Goal: Task Accomplishment & Management: Manage account settings

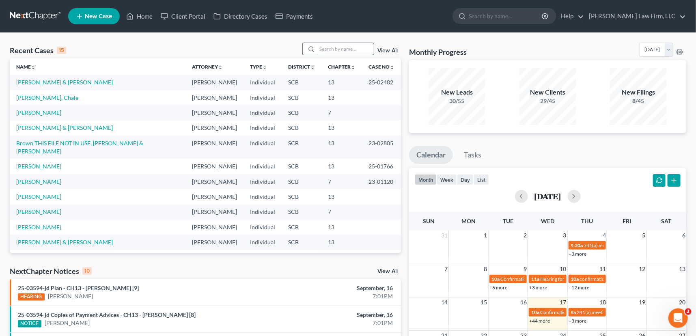
click at [326, 47] on input "search" at bounding box center [345, 49] width 57 height 12
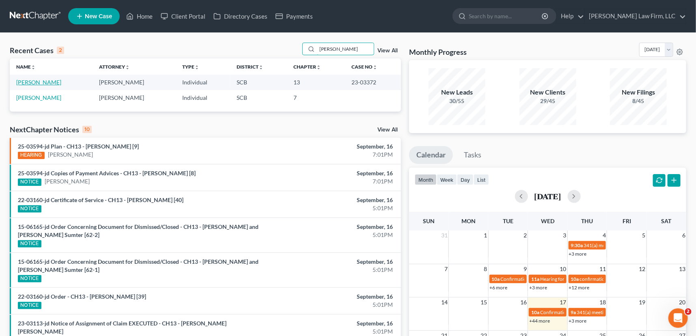
type input "[PERSON_NAME]"
click at [33, 80] on link "[PERSON_NAME]" at bounding box center [38, 82] width 45 height 7
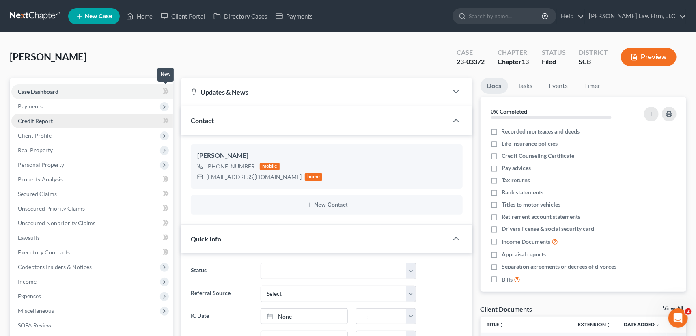
select select "0"
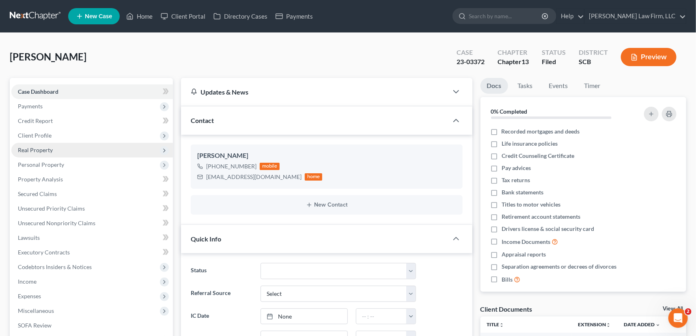
scroll to position [708, 0]
click at [138, 13] on link "Home" at bounding box center [139, 16] width 34 height 15
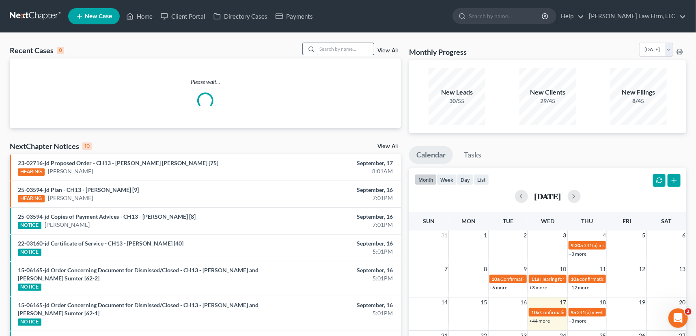
click at [317, 46] on input "search" at bounding box center [345, 49] width 57 height 12
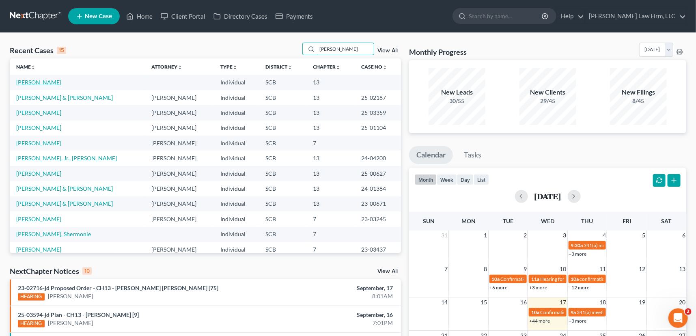
type input "[PERSON_NAME]"
click at [43, 81] on link "[PERSON_NAME]" at bounding box center [38, 82] width 45 height 7
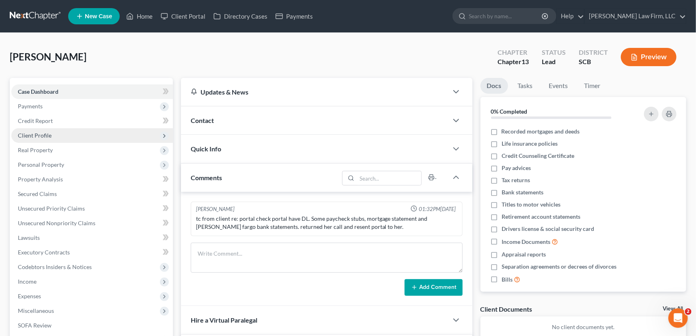
click at [38, 132] on span "Client Profile" at bounding box center [35, 135] width 34 height 7
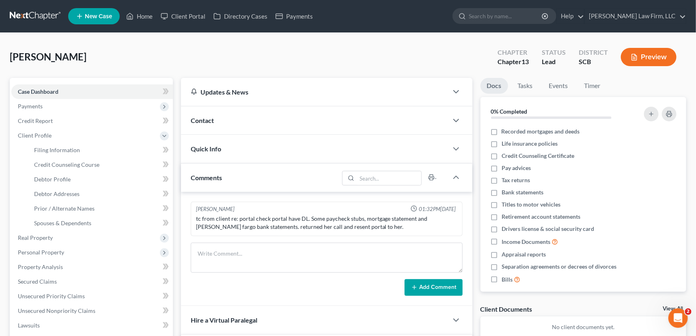
click at [210, 117] on span "Contact" at bounding box center [202, 120] width 23 height 8
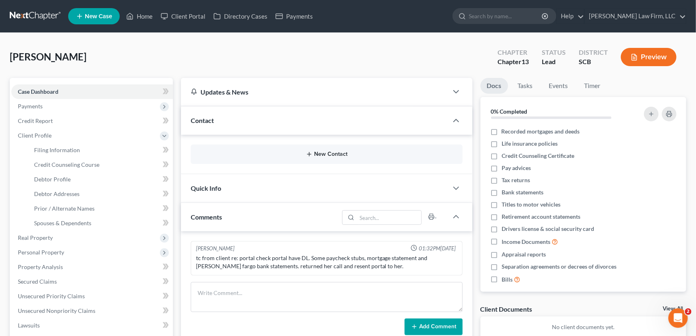
click at [329, 153] on button "New Contact" at bounding box center [326, 154] width 259 height 6
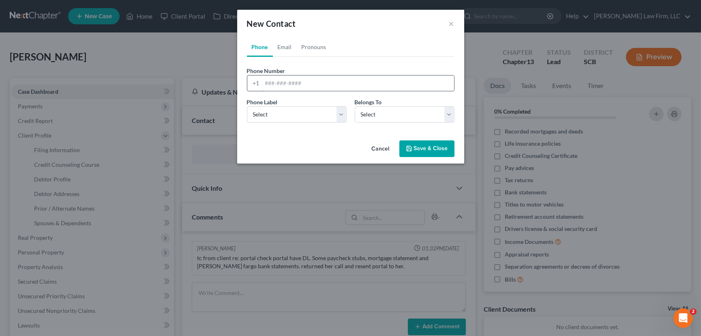
click at [264, 83] on input "tel" at bounding box center [358, 82] width 192 height 15
type input "[PHONE_NUMBER]"
click at [270, 113] on select "Select Mobile Home Work Other" at bounding box center [297, 114] width 100 height 16
select select "0"
click at [247, 106] on select "Select Mobile Home Work Other" at bounding box center [297, 114] width 100 height 16
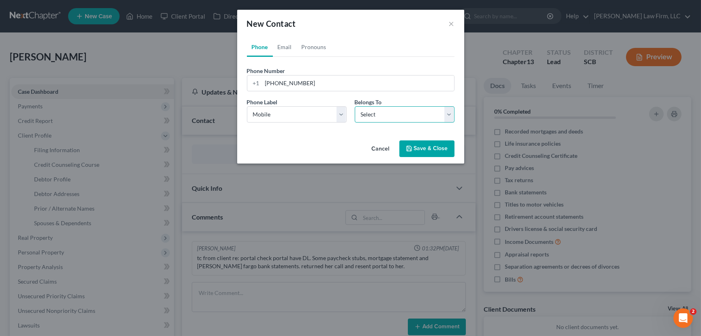
click at [413, 114] on select "Select Client Other" at bounding box center [405, 114] width 100 height 16
select select "0"
click at [355, 106] on select "Select Client Other" at bounding box center [405, 114] width 100 height 16
click at [286, 44] on link "Email" at bounding box center [285, 46] width 24 height 19
click at [269, 84] on input "email" at bounding box center [358, 82] width 192 height 15
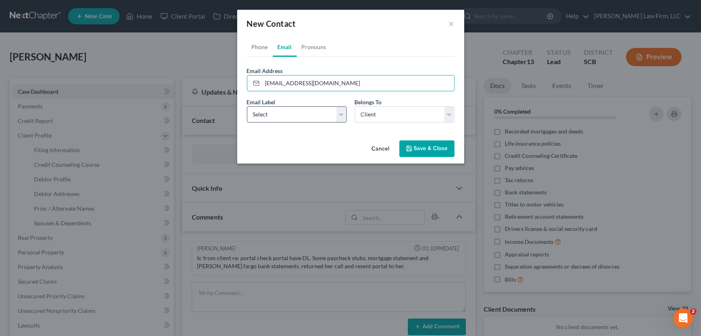
type input "[EMAIL_ADDRESS][DOMAIN_NAME]"
click at [298, 117] on select "Select Home Work Other" at bounding box center [297, 114] width 100 height 16
select select "0"
click at [247, 106] on select "Select Home Work Other" at bounding box center [297, 114] width 100 height 16
click at [422, 144] on button "Save & Close" at bounding box center [427, 148] width 55 height 17
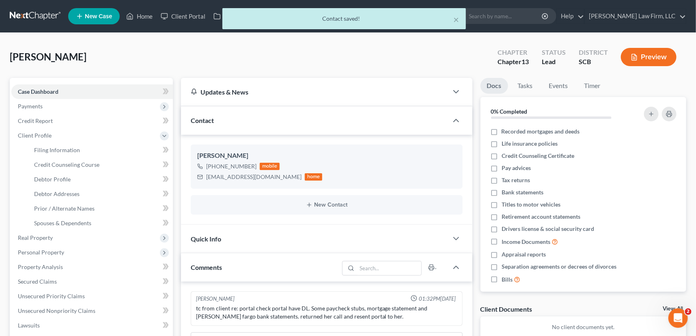
click at [218, 232] on div "Quick Info" at bounding box center [314, 239] width 267 height 28
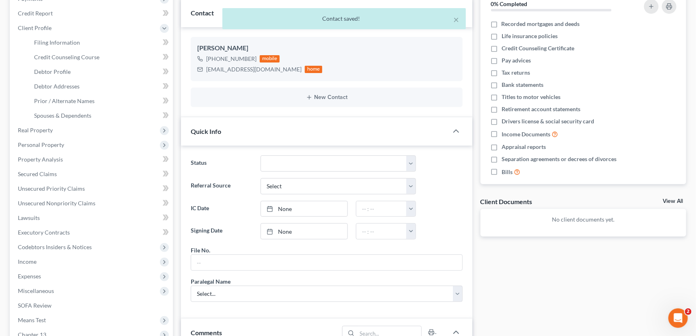
scroll to position [110, 0]
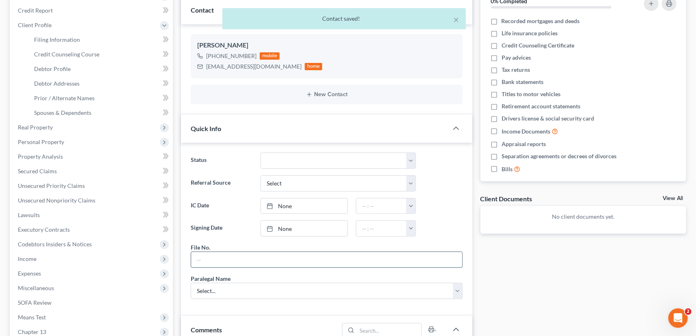
click at [215, 254] on input "text" at bounding box center [326, 259] width 271 height 15
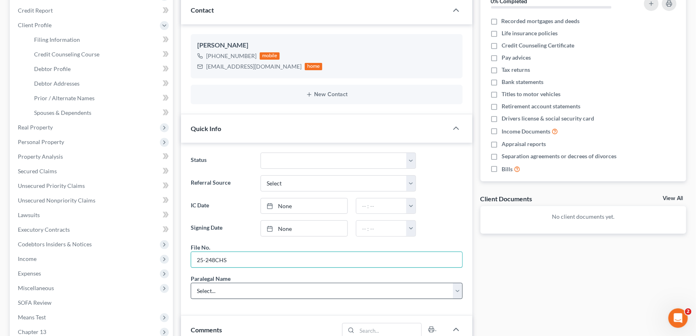
type input "25-248CHS"
click at [196, 284] on select "Select... [PERSON_NAME] [PERSON_NAME] [PERSON_NAME] [PERSON_NAME]" at bounding box center [327, 291] width 272 height 16
select select "0"
click at [191, 283] on select "Select... [PERSON_NAME] [PERSON_NAME] [PERSON_NAME] [PERSON_NAME]" at bounding box center [327, 291] width 272 height 16
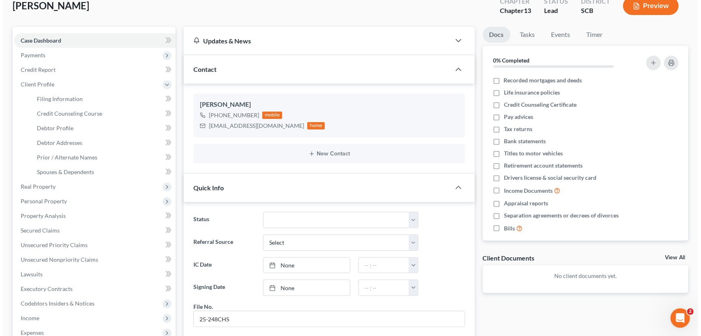
scroll to position [0, 0]
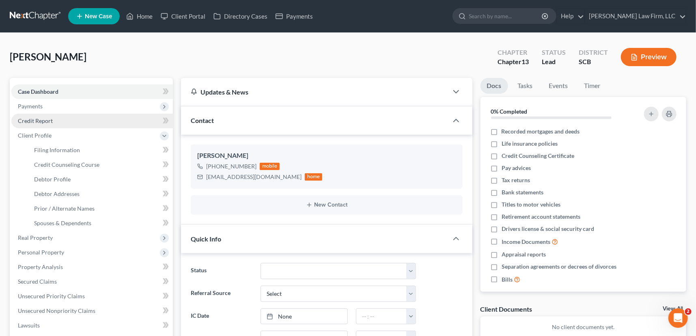
click at [31, 117] on span "Credit Report" at bounding box center [35, 120] width 35 height 7
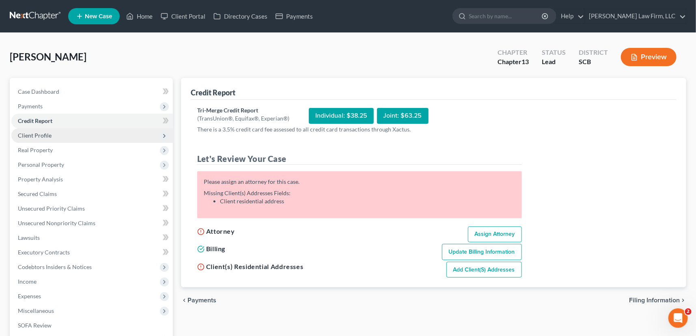
click at [32, 133] on span "Client Profile" at bounding box center [35, 135] width 34 height 7
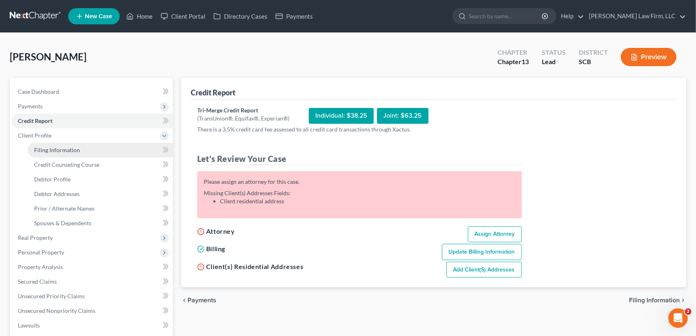
click at [65, 145] on link "Filing Information" at bounding box center [100, 150] width 145 height 15
select select "1"
select select "0"
select select "3"
select select "42"
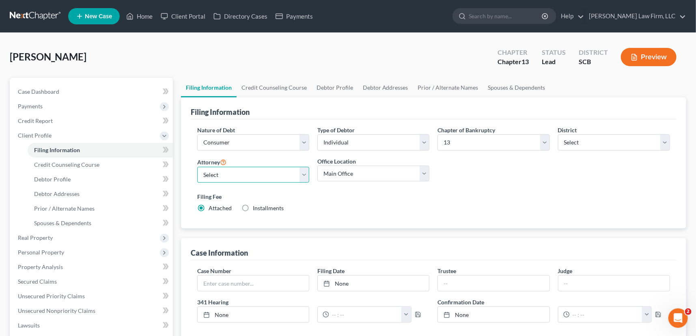
click at [215, 168] on select "Select [PERSON_NAME] - SCB [PERSON_NAME] - SCB" at bounding box center [253, 175] width 112 height 16
select select "1"
click at [197, 167] on select "Select [PERSON_NAME] - SCB [PERSON_NAME] - SCB" at bounding box center [253, 175] width 112 height 16
click at [56, 176] on span "Debtor Profile" at bounding box center [52, 179] width 37 height 7
select select "0"
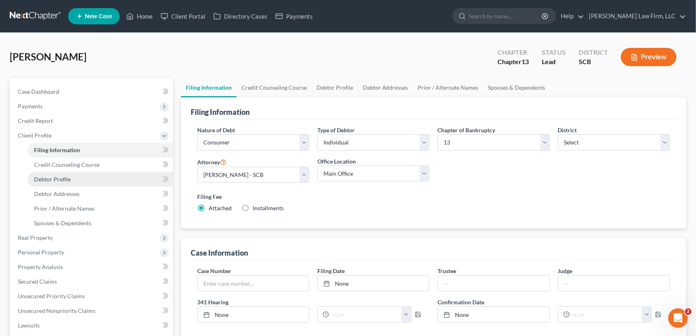
select select "0"
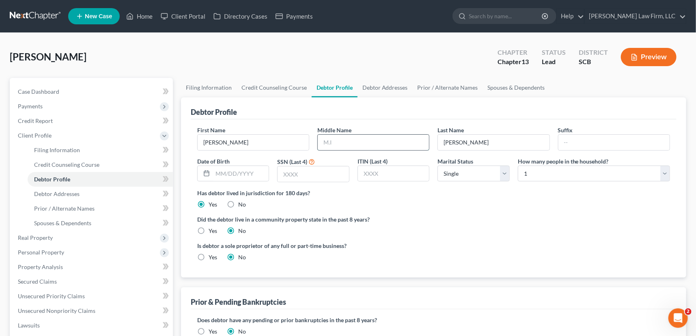
click at [320, 139] on input "text" at bounding box center [373, 142] width 111 height 15
type input "[PERSON_NAME]"
click at [69, 194] on span "Debtor Addresses" at bounding box center [56, 193] width 45 height 7
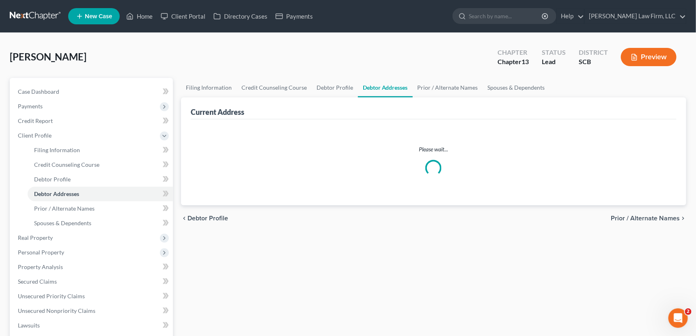
select select "0"
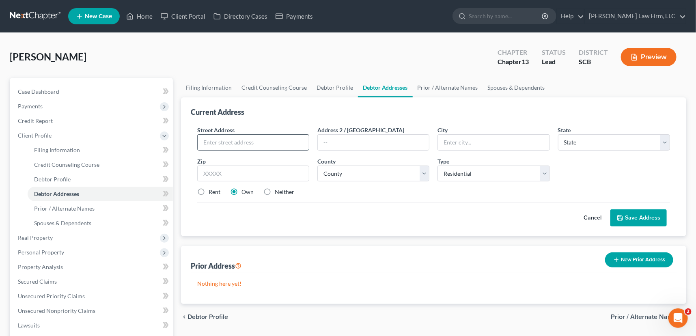
click at [215, 141] on input "text" at bounding box center [253, 142] width 111 height 15
type input "[STREET_ADDRESS]"
click at [452, 138] on input "text" at bounding box center [493, 142] width 111 height 15
type input "Moncks Corner"
select select "42"
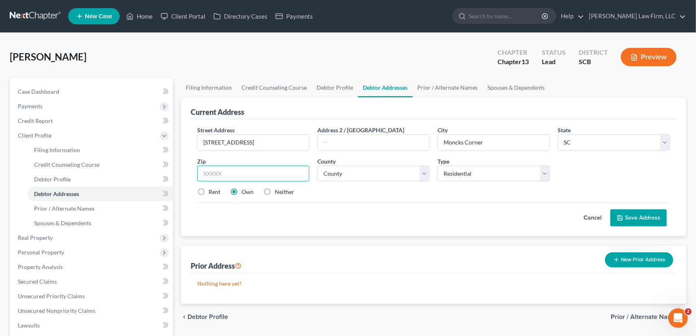
click at [208, 172] on input "text" at bounding box center [253, 174] width 112 height 16
type input "29461"
click at [350, 168] on select "County [GEOGRAPHIC_DATA] [GEOGRAPHIC_DATA] [GEOGRAPHIC_DATA] [GEOGRAPHIC_DATA] …" at bounding box center [373, 174] width 112 height 16
select select "7"
click at [317, 166] on select "County [GEOGRAPHIC_DATA] [GEOGRAPHIC_DATA] [GEOGRAPHIC_DATA] [GEOGRAPHIC_DATA] …" at bounding box center [373, 174] width 112 height 16
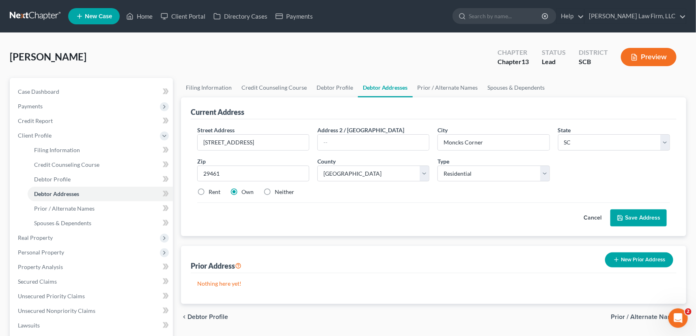
click at [643, 215] on button "Save Address" at bounding box center [638, 217] width 56 height 17
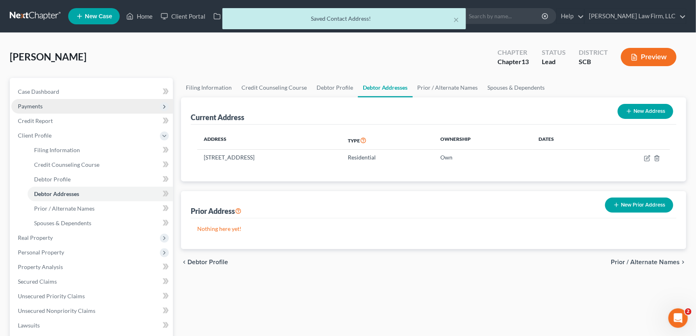
click at [28, 105] on span "Payments" at bounding box center [30, 106] width 25 height 7
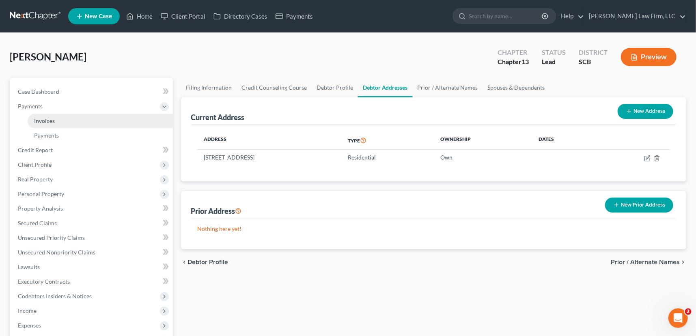
click at [47, 118] on span "Invoices" at bounding box center [44, 120] width 21 height 7
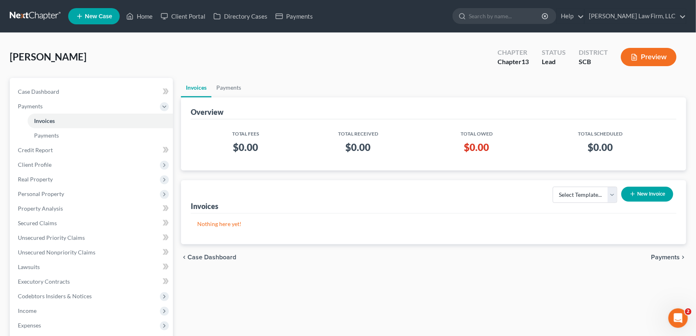
click at [652, 193] on button "New Invoice" at bounding box center [647, 194] width 52 height 15
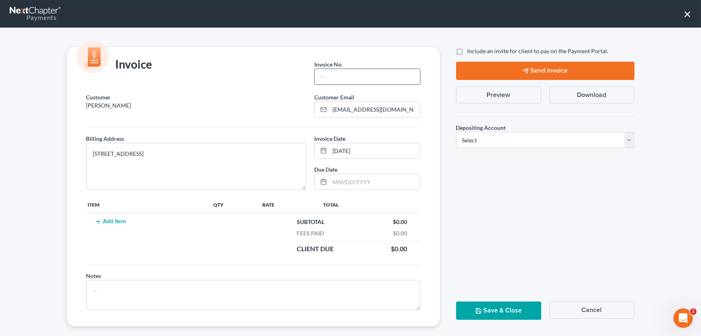
click at [340, 73] on input "text" at bounding box center [367, 76] width 105 height 15
type input "25-248CHS"
click at [110, 217] on td "Add Item" at bounding box center [149, 235] width 126 height 45
click at [109, 221] on button "Add Item" at bounding box center [111, 221] width 36 height 6
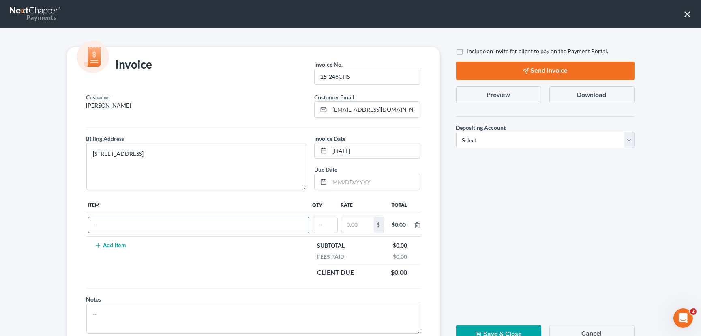
click at [110, 226] on input "text" at bounding box center [198, 224] width 221 height 15
type input "c"
type input "Chapter 13 fees"
click at [316, 224] on input "text" at bounding box center [325, 224] width 24 height 15
type input "1"
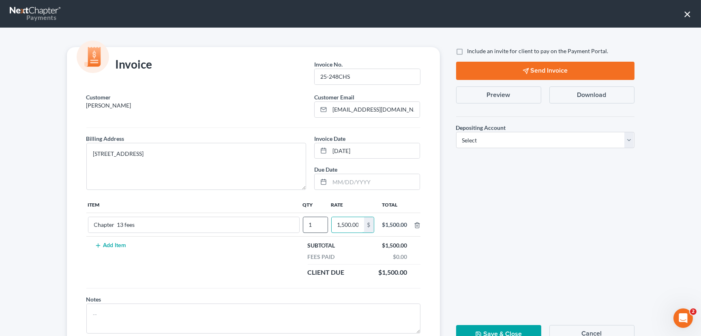
scroll to position [0, 1]
type input "1,500.00"
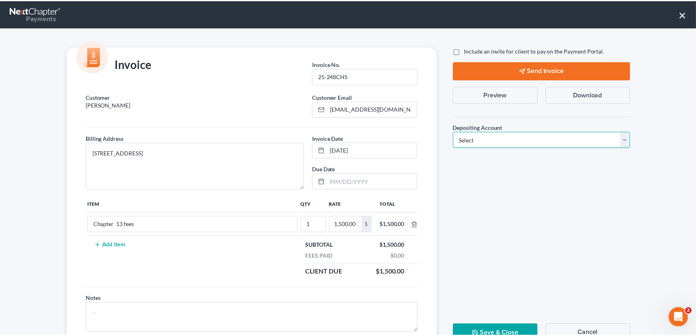
scroll to position [0, 0]
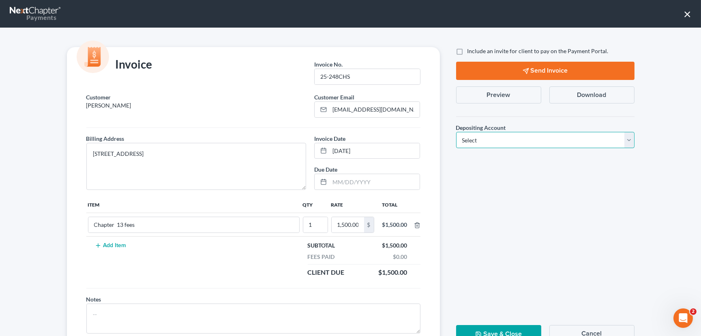
click at [629, 141] on select "Select Operation Trust" at bounding box center [545, 140] width 178 height 16
select select "1"
click at [456, 132] on select "Select Operation Trust" at bounding box center [545, 140] width 178 height 16
click at [499, 327] on button "Save & Close" at bounding box center [498, 334] width 85 height 18
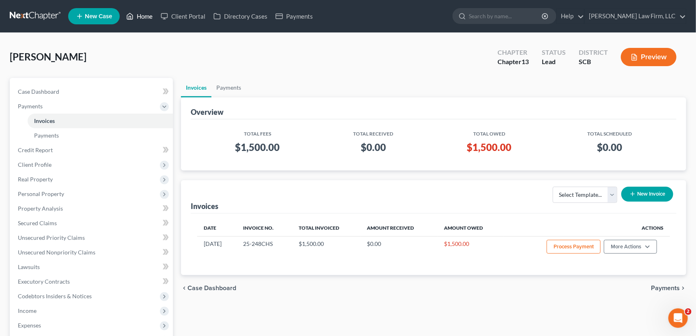
click at [142, 14] on link "Home" at bounding box center [139, 16] width 34 height 15
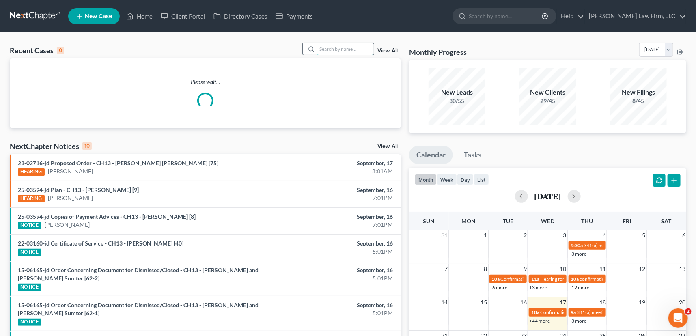
click at [320, 46] on input "search" at bounding box center [345, 49] width 57 height 12
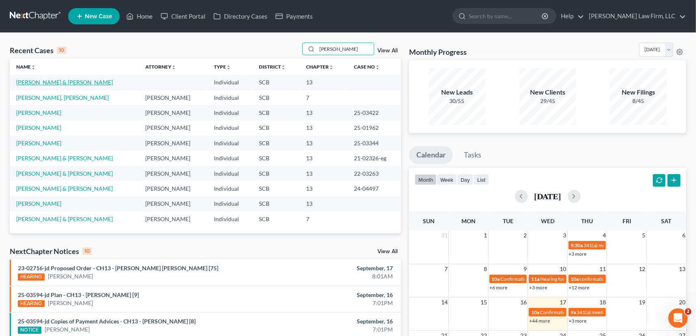
type input "[PERSON_NAME]"
click at [52, 82] on link "[PERSON_NAME] & [PERSON_NAME]" at bounding box center [64, 82] width 97 height 7
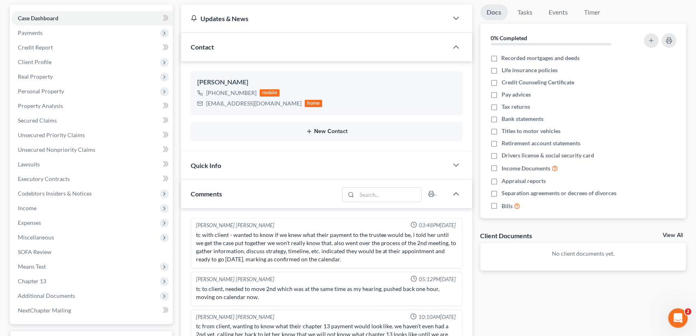
click at [323, 128] on button "New Contact" at bounding box center [326, 131] width 259 height 6
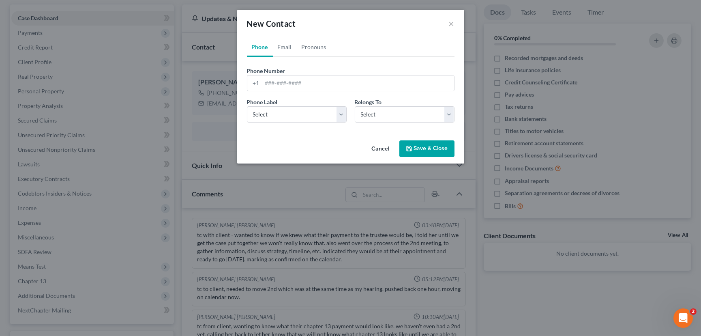
click at [385, 146] on button "Cancel" at bounding box center [381, 149] width 31 height 16
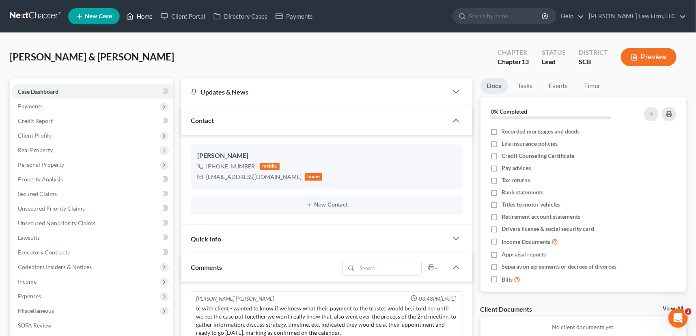
click at [147, 9] on link "Home" at bounding box center [139, 16] width 34 height 15
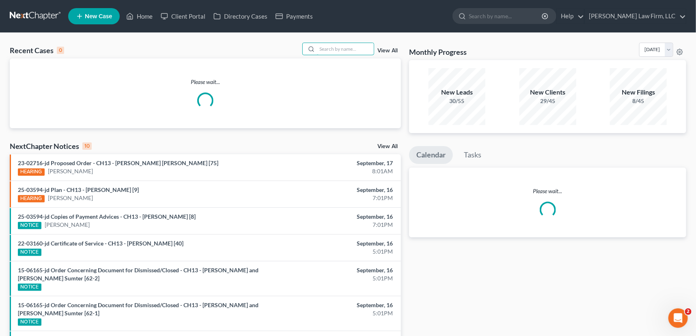
drag, startPoint x: 324, startPoint y: 47, endPoint x: 319, endPoint y: 65, distance: 18.2
click at [320, 60] on div "Recent Cases 0 View All Please wait..." at bounding box center [205, 86] width 391 height 86
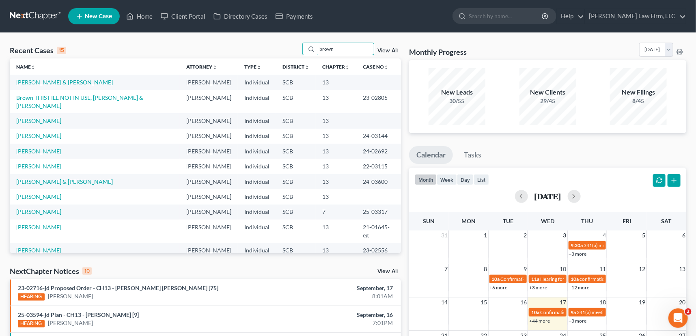
type input "brown"
drag, startPoint x: 93, startPoint y: 77, endPoint x: 102, endPoint y: 86, distance: 12.3
click at [98, 86] on td "[PERSON_NAME] & [PERSON_NAME]" at bounding box center [95, 82] width 170 height 15
click at [25, 77] on td "[PERSON_NAME] & [PERSON_NAME]" at bounding box center [95, 82] width 170 height 15
click at [24, 81] on link "[PERSON_NAME] & [PERSON_NAME]" at bounding box center [64, 82] width 97 height 7
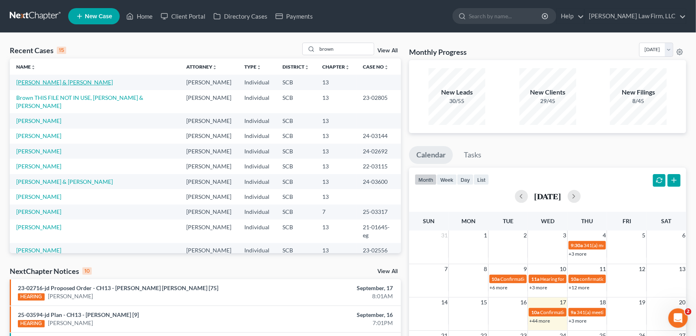
select select "1"
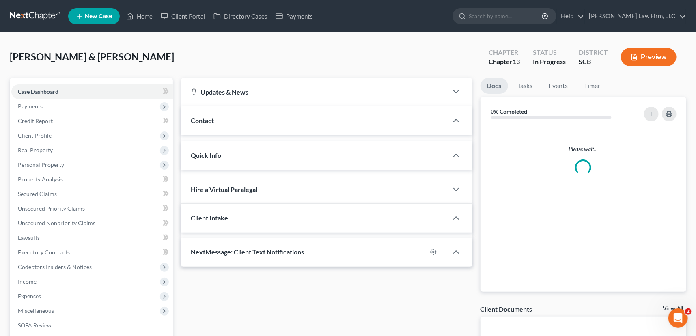
select select "0"
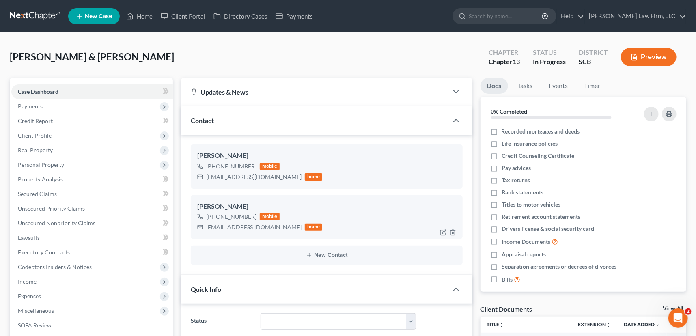
scroll to position [264, 0]
click at [36, 101] on span "Payments" at bounding box center [91, 106] width 161 height 15
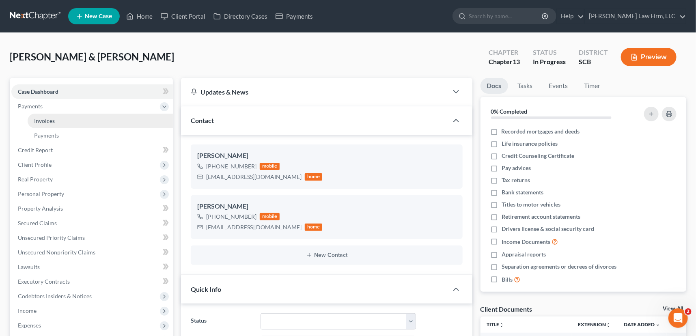
click at [47, 118] on span "Invoices" at bounding box center [44, 120] width 21 height 7
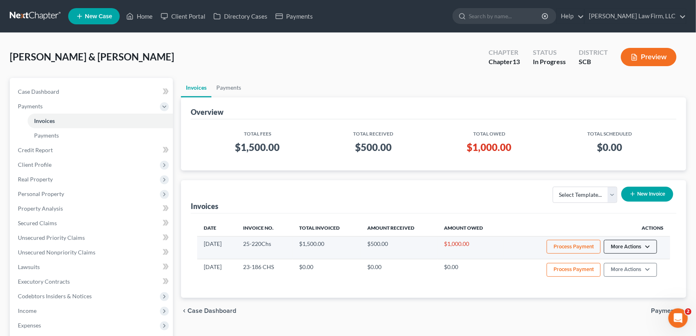
click at [623, 244] on button "More Actions" at bounding box center [630, 247] width 53 height 14
click at [622, 276] on link "Record Cash or Check Payment" at bounding box center [641, 277] width 95 height 14
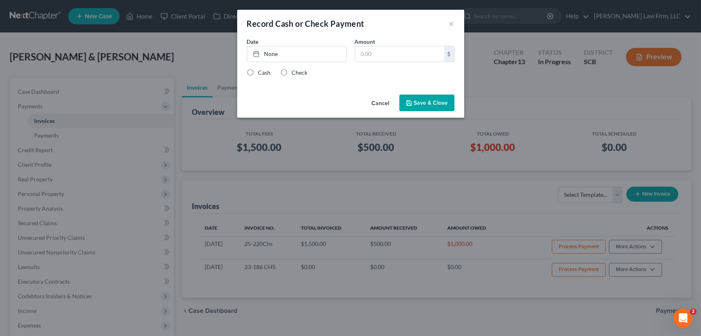
click at [271, 45] on div "Date None close Date Time chevron_left [DATE] chevron_right Su M Tu W Th F Sa 3…" at bounding box center [297, 49] width 108 height 25
type input "[DATE]"
click at [268, 50] on link "[DATE]" at bounding box center [296, 53] width 99 height 15
drag, startPoint x: 370, startPoint y: 49, endPoint x: 384, endPoint y: 48, distance: 14.2
click at [372, 49] on input "text" at bounding box center [399, 53] width 89 height 15
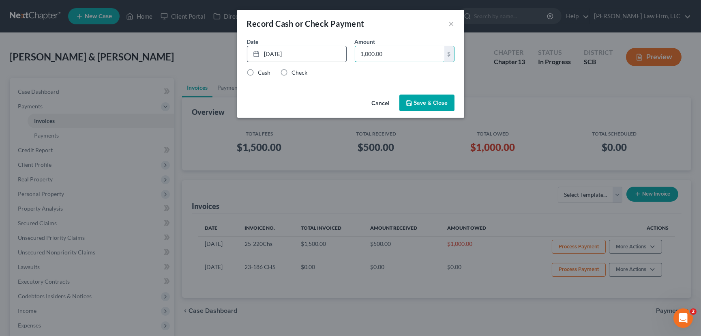
type input "1,000.00"
click at [258, 72] on label "Cash" at bounding box center [264, 73] width 13 height 8
click at [262, 72] on input "Cash" at bounding box center [264, 71] width 5 height 5
radio input "true"
drag, startPoint x: 426, startPoint y: 101, endPoint x: 434, endPoint y: 98, distance: 8.6
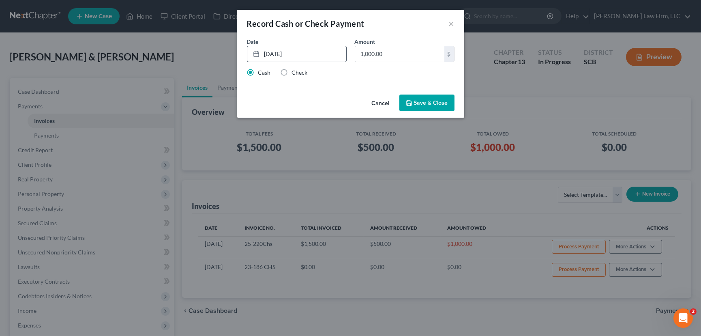
click at [432, 101] on button "Save & Close" at bounding box center [427, 103] width 55 height 17
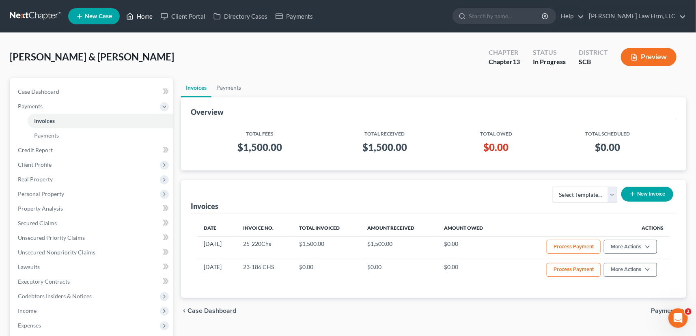
click at [146, 15] on link "Home" at bounding box center [139, 16] width 34 height 15
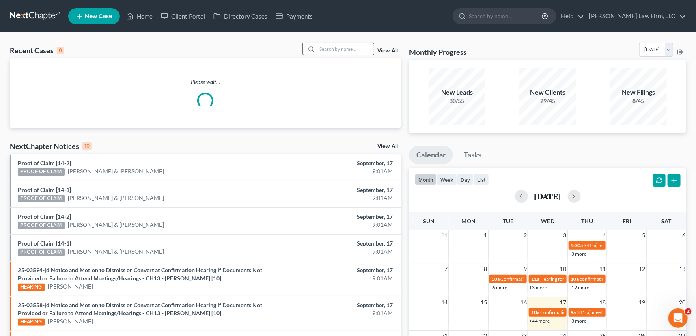
click at [312, 47] on circle at bounding box center [311, 49] width 4 height 4
click at [318, 47] on input "search" at bounding box center [345, 49] width 57 height 12
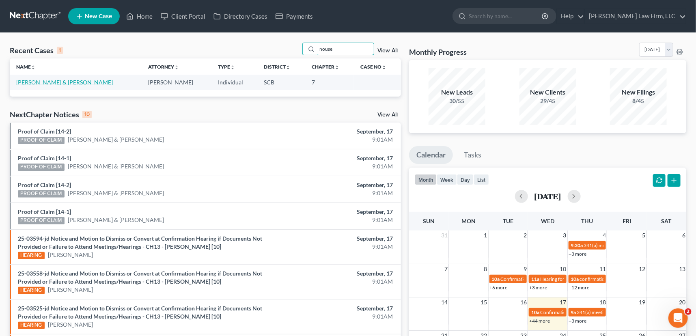
type input "nouse"
click at [49, 83] on link "[PERSON_NAME] & [PERSON_NAME]" at bounding box center [64, 82] width 97 height 7
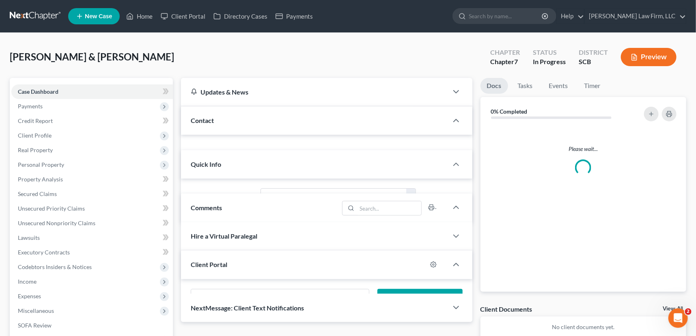
select select "0"
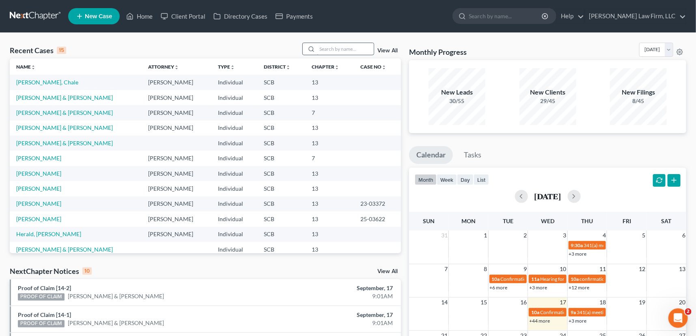
click at [320, 49] on input "search" at bounding box center [345, 49] width 57 height 12
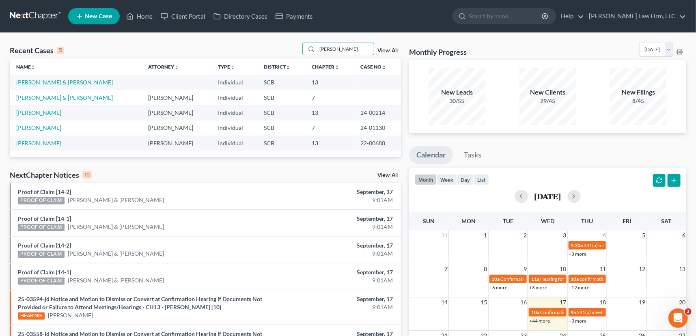
type input "crawford"
click at [63, 82] on link "[PERSON_NAME] & [PERSON_NAME]" at bounding box center [64, 82] width 97 height 7
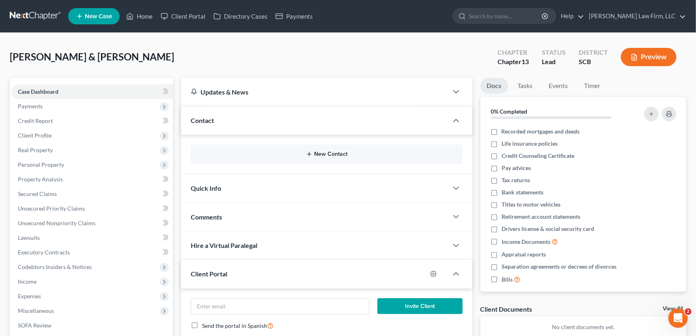
click at [324, 154] on button "New Contact" at bounding box center [326, 154] width 259 height 6
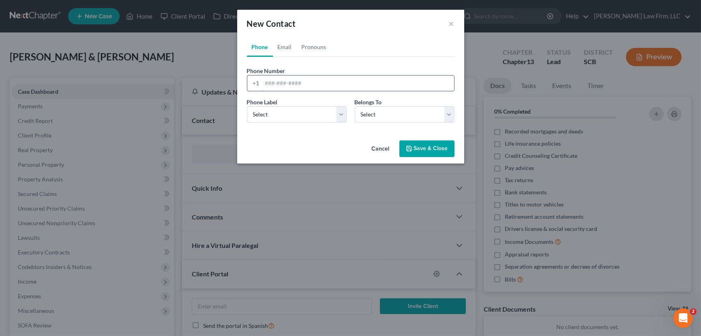
click at [268, 82] on input "tel" at bounding box center [358, 82] width 192 height 15
type input "803-463-0835"
click at [266, 110] on select "Select Mobile Home Work Other" at bounding box center [297, 114] width 100 height 16
click at [247, 106] on select "Select Mobile Home Work Other" at bounding box center [297, 114] width 100 height 16
click at [389, 109] on select "Select Client Spouse Other" at bounding box center [405, 114] width 100 height 16
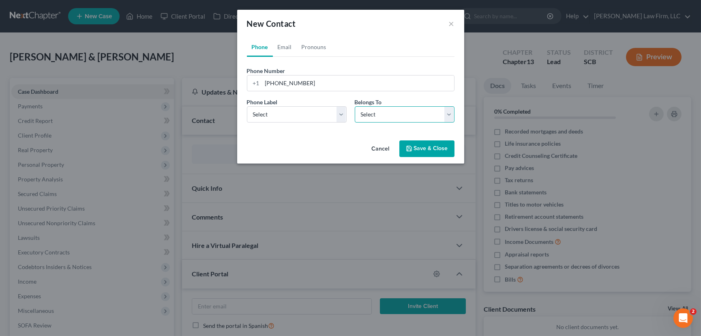
select select "0"
click at [355, 106] on select "Select Client Spouse Other" at bounding box center [405, 114] width 100 height 16
select select "0"
click at [282, 42] on link "Email" at bounding box center [285, 46] width 24 height 19
drag, startPoint x: 266, startPoint y: 77, endPoint x: 263, endPoint y: 82, distance: 5.8
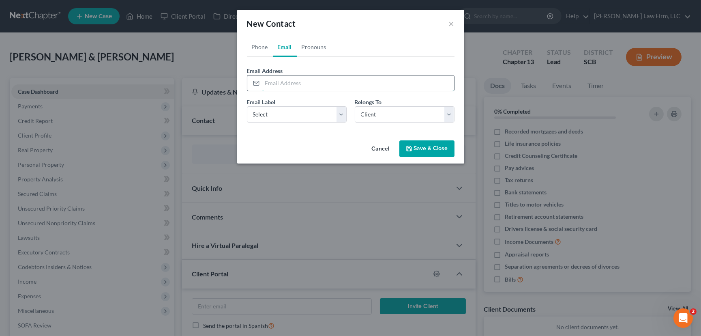
click at [263, 82] on input "email" at bounding box center [358, 82] width 192 height 15
type input "crawfordfamily0712@gmail.com"
click at [283, 107] on select "Select Home Work Other" at bounding box center [297, 114] width 100 height 16
select select "0"
click at [247, 106] on select "Select Home Work Other" at bounding box center [297, 114] width 100 height 16
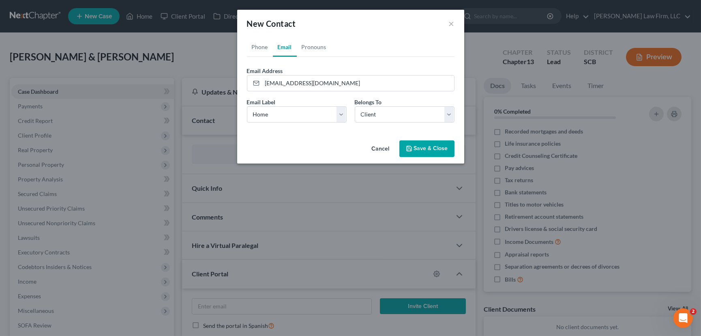
click at [424, 148] on button "Save & Close" at bounding box center [427, 148] width 55 height 17
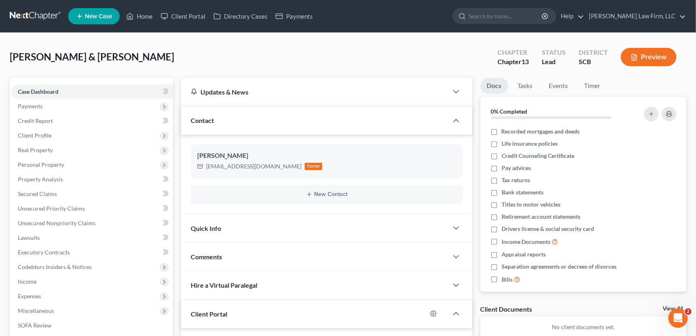
click at [322, 189] on div "New Contact" at bounding box center [327, 194] width 272 height 19
click at [325, 193] on button "New Contact" at bounding box center [326, 194] width 259 height 6
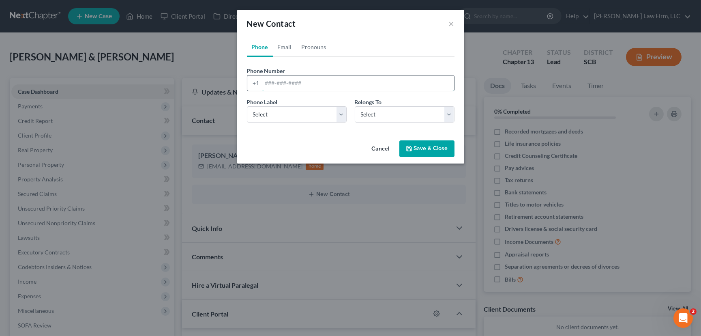
click at [268, 81] on input "tel" at bounding box center [358, 82] width 192 height 15
type input "843-860-9577"
click at [270, 117] on select "Select Mobile Home Work Other" at bounding box center [297, 114] width 100 height 16
select select "0"
click at [247, 106] on select "Select Mobile Home Work Other" at bounding box center [297, 114] width 100 height 16
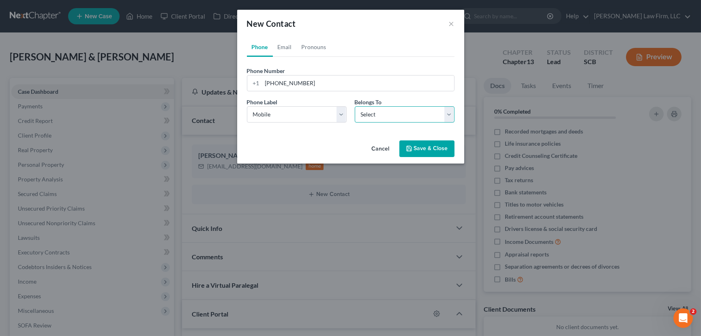
drag, startPoint x: 372, startPoint y: 118, endPoint x: 385, endPoint y: 122, distance: 14.0
click at [372, 118] on select "Select Client Spouse Other" at bounding box center [405, 114] width 100 height 16
select select "2"
click at [355, 106] on select "Select Client Spouse Other" at bounding box center [405, 114] width 100 height 16
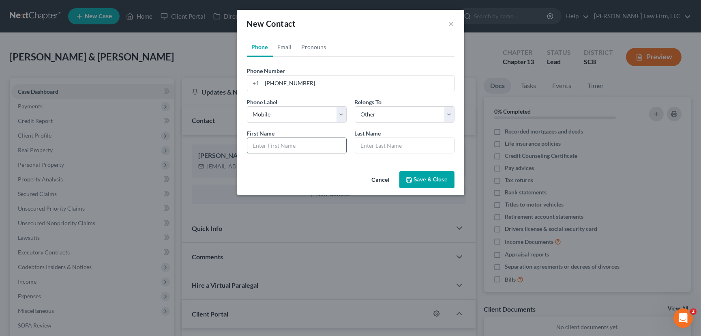
click at [260, 147] on input "text" at bounding box center [296, 145] width 99 height 15
type input "Jennifer"
type input "Crawfo"
type input "Crawfor"
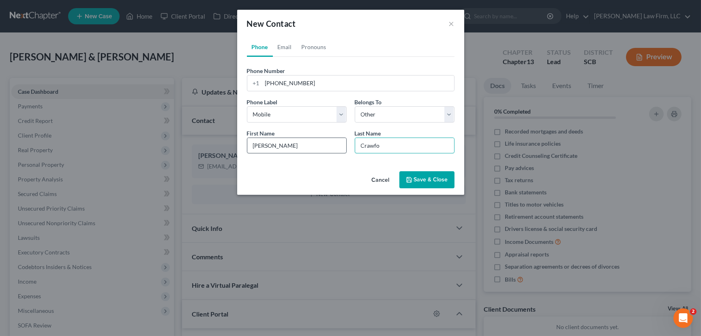
type input "Crawfor"
type input "Crawford"
click at [281, 45] on link "Email" at bounding box center [285, 46] width 24 height 19
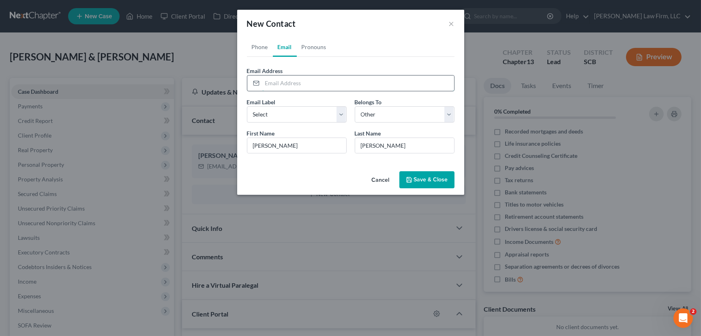
click at [266, 85] on input "email" at bounding box center [358, 82] width 192 height 15
type input "jenniferlynn343@gmail.com"
click at [422, 175] on button "Save & Close" at bounding box center [427, 179] width 55 height 17
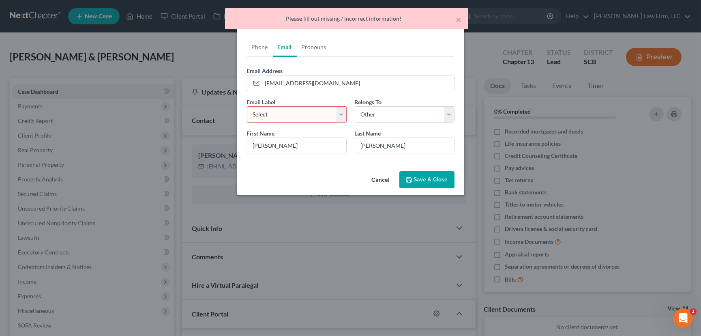
click at [264, 108] on select "Select Home Work Other" at bounding box center [297, 114] width 100 height 16
select select "0"
click at [247, 106] on select "Select Home Work Other" at bounding box center [297, 114] width 100 height 16
click at [430, 176] on button "Save & Close" at bounding box center [427, 179] width 55 height 17
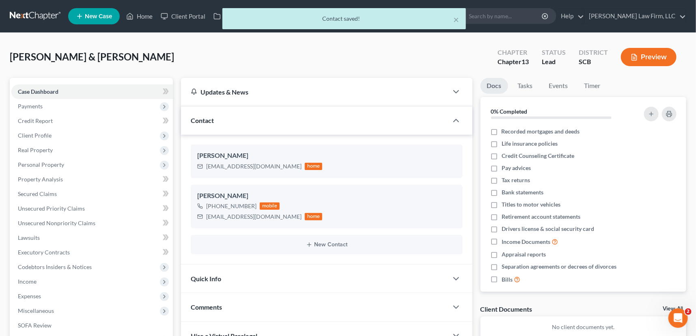
click at [201, 275] on span "Quick Info" at bounding box center [206, 279] width 30 height 8
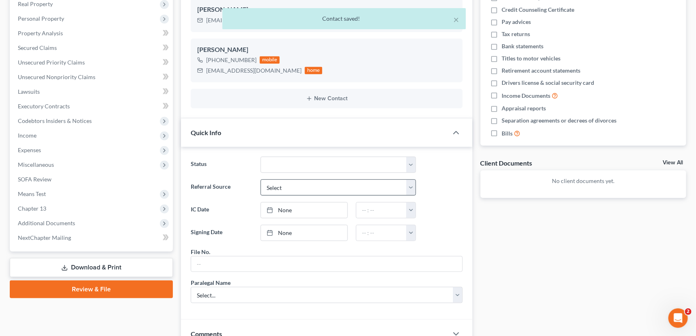
scroll to position [147, 0]
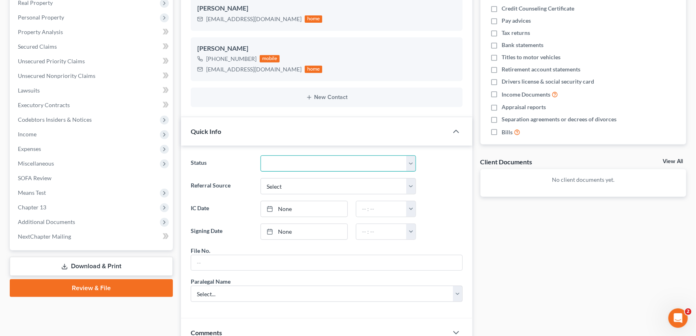
drag, startPoint x: 411, startPoint y: 163, endPoint x: 404, endPoint y: 163, distance: 7.3
click at [411, 163] on select "Discharged Dismissed Filed In Progress Lead Lost Lead Ready to File To Review W…" at bounding box center [337, 163] width 155 height 16
select select "3"
click at [260, 155] on select "Discharged Dismissed Filed In Progress Lead Lost Lead Ready to File To Review W…" at bounding box center [337, 163] width 155 height 16
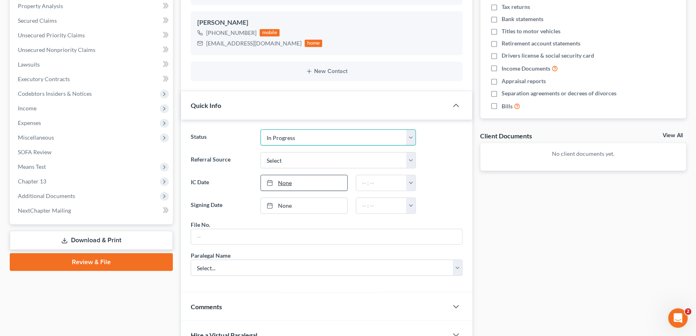
scroll to position [184, 0]
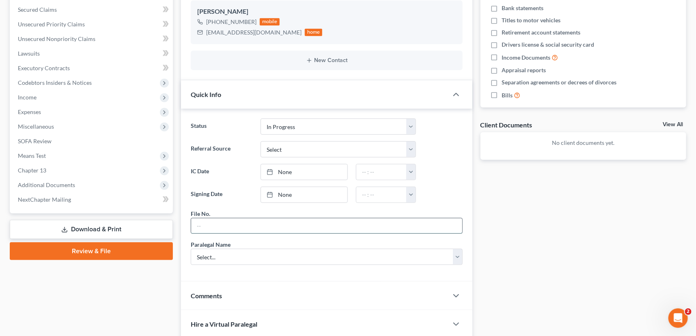
click at [198, 222] on input "text" at bounding box center [326, 225] width 271 height 15
type input "25-246Chs"
click at [213, 249] on select "Select... [PERSON_NAME] [PERSON_NAME] [PERSON_NAME] [PERSON_NAME]" at bounding box center [327, 257] width 272 height 16
select select "0"
click at [191, 249] on select "Select... [PERSON_NAME] [PERSON_NAME] [PERSON_NAME] [PERSON_NAME]" at bounding box center [327, 257] width 272 height 16
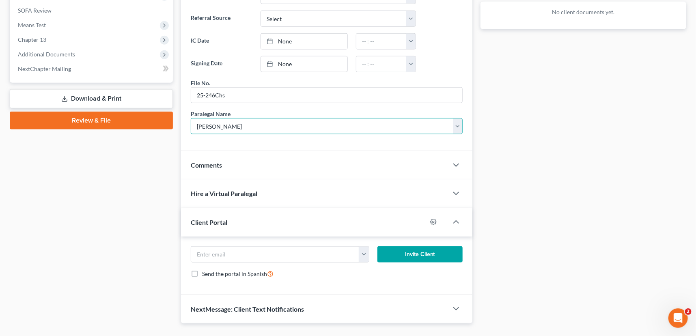
scroll to position [331, 0]
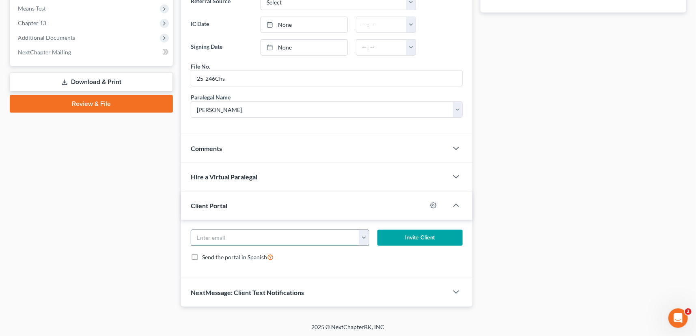
click at [198, 238] on input "email" at bounding box center [275, 237] width 168 height 15
type input "crawfordfamilyt0712@gmail.com"
click at [411, 234] on button "Invite Client" at bounding box center [419, 238] width 85 height 16
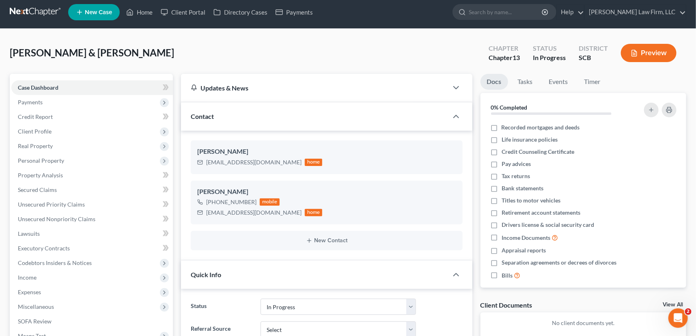
scroll to position [0, 0]
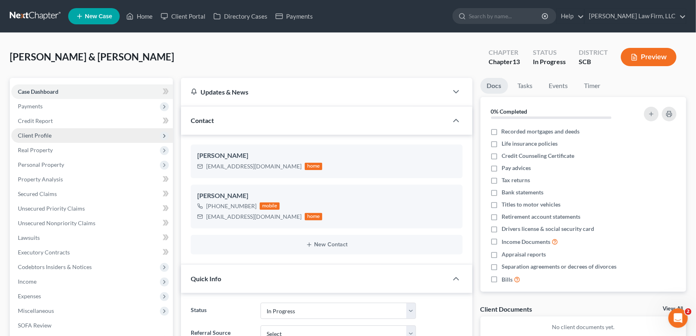
click at [37, 133] on span "Client Profile" at bounding box center [35, 135] width 34 height 7
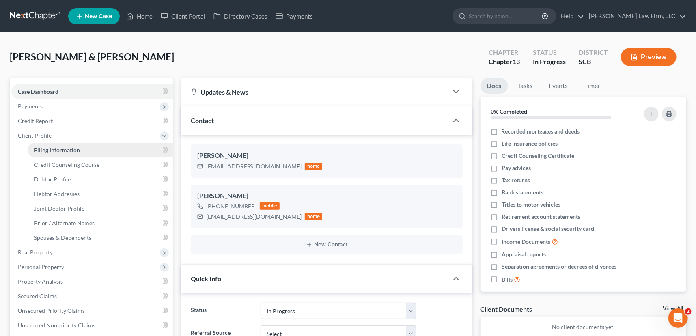
click at [63, 146] on span "Filing Information" at bounding box center [57, 149] width 46 height 7
select select "1"
select select "3"
select select "42"
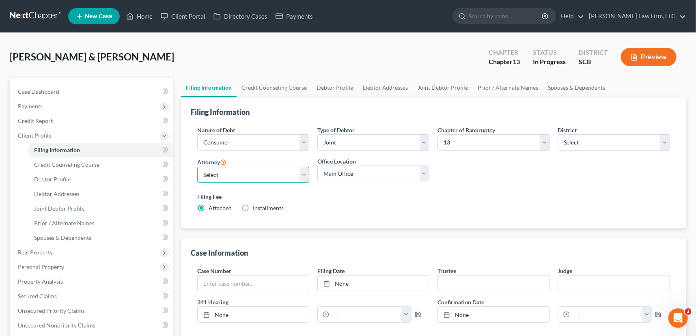
click at [219, 174] on select "Select [PERSON_NAME] - SCB [PERSON_NAME] - SCB" at bounding box center [253, 175] width 112 height 16
select select "0"
click at [197, 167] on select "Select [PERSON_NAME] - SCB [PERSON_NAME] - SCB" at bounding box center [253, 175] width 112 height 16
drag, startPoint x: 457, startPoint y: 137, endPoint x: 440, endPoint y: 141, distance: 17.9
click at [440, 141] on select "Select 7 11 12 13" at bounding box center [493, 142] width 112 height 16
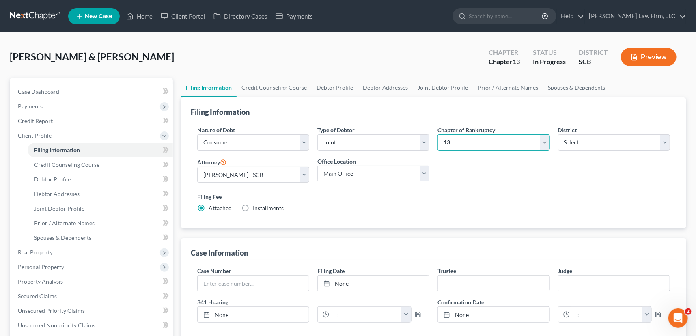
click at [449, 140] on select "Select 7 11 12 13" at bounding box center [493, 142] width 112 height 16
select select "0"
click at [437, 134] on select "Select 7 11 12 13" at bounding box center [493, 142] width 112 height 16
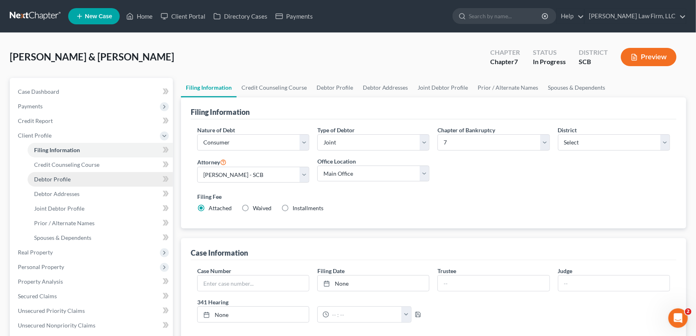
click at [54, 176] on span "Debtor Profile" at bounding box center [52, 179] width 37 height 7
select select "1"
select select "0"
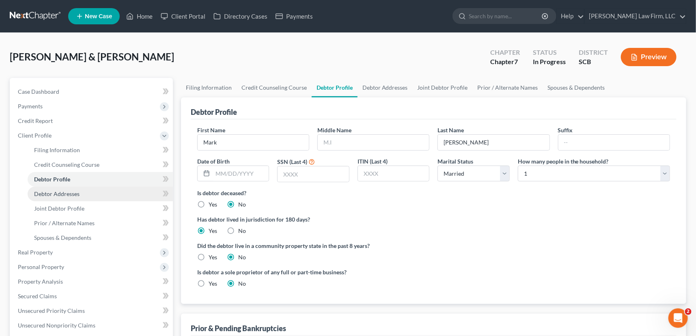
click at [62, 190] on span "Debtor Addresses" at bounding box center [56, 193] width 45 height 7
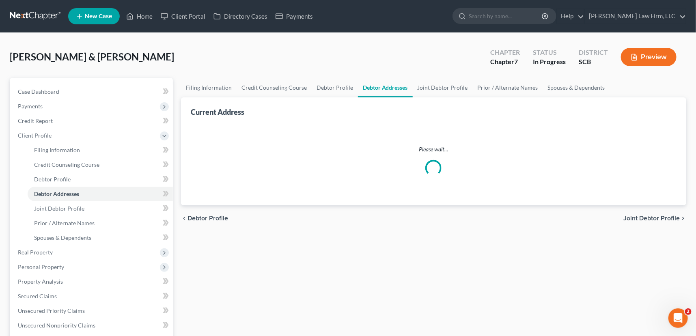
select select "0"
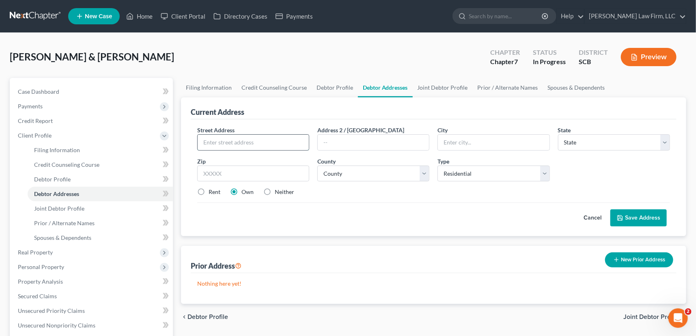
click at [211, 138] on input "text" at bounding box center [253, 142] width 111 height 15
type input "467 Rowley Lane"
type input "Summerville"
select select "42"
click at [215, 167] on input "text" at bounding box center [253, 174] width 112 height 16
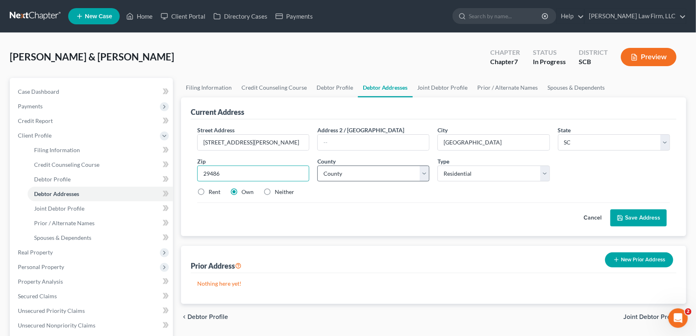
type input "29486"
click at [356, 176] on select "County [GEOGRAPHIC_DATA] [GEOGRAPHIC_DATA] [GEOGRAPHIC_DATA] [GEOGRAPHIC_DATA] …" at bounding box center [373, 174] width 112 height 16
select select "17"
click at [317, 166] on select "County [GEOGRAPHIC_DATA] [GEOGRAPHIC_DATA] [GEOGRAPHIC_DATA] [GEOGRAPHIC_DATA] …" at bounding box center [373, 174] width 112 height 16
click at [635, 215] on button "Save Address" at bounding box center [638, 217] width 56 height 17
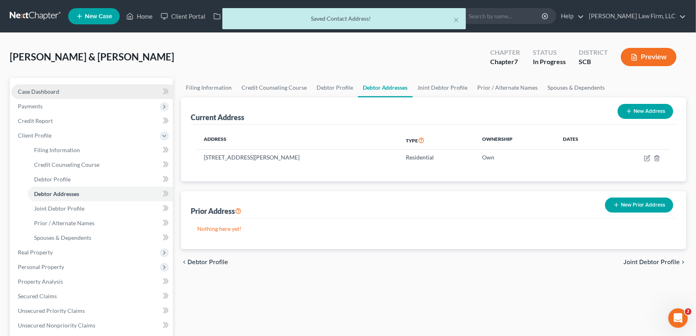
click at [42, 91] on span "Case Dashboard" at bounding box center [38, 91] width 41 height 7
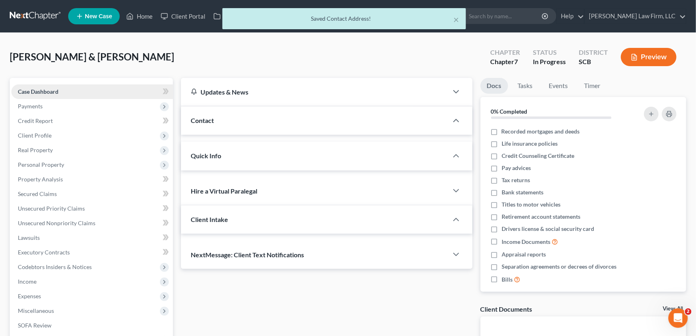
select select "0"
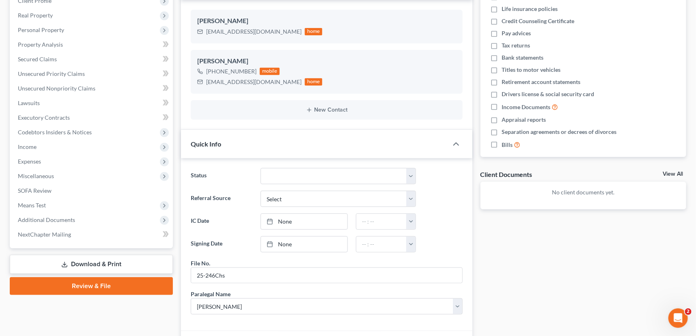
scroll to position [37, 0]
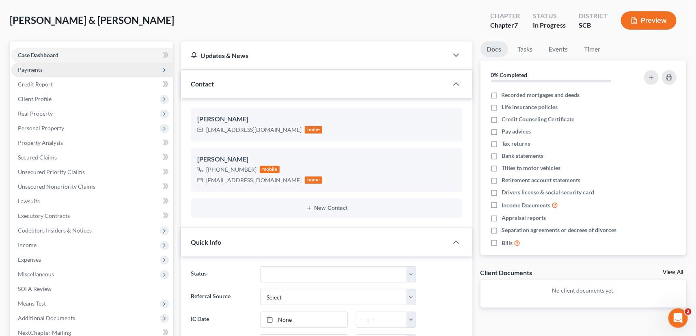
click at [30, 66] on span "Payments" at bounding box center [30, 69] width 25 height 7
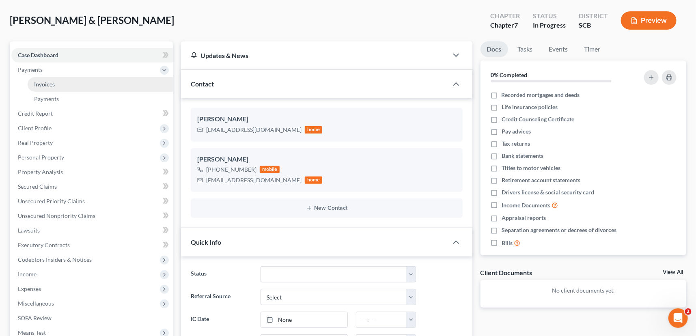
click at [49, 84] on span "Invoices" at bounding box center [44, 84] width 21 height 7
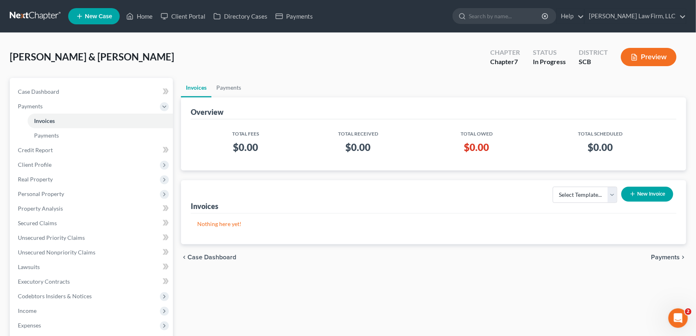
click at [654, 189] on button "New Invoice" at bounding box center [647, 194] width 52 height 15
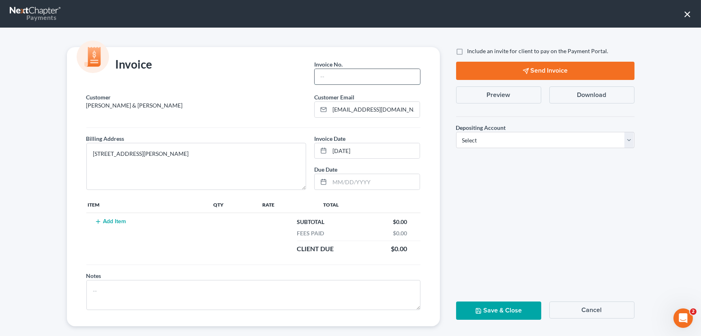
click at [333, 76] on input "text" at bounding box center [367, 76] width 105 height 15
type input "25-246CHS"
click at [112, 222] on button "Add Item" at bounding box center [111, 221] width 36 height 6
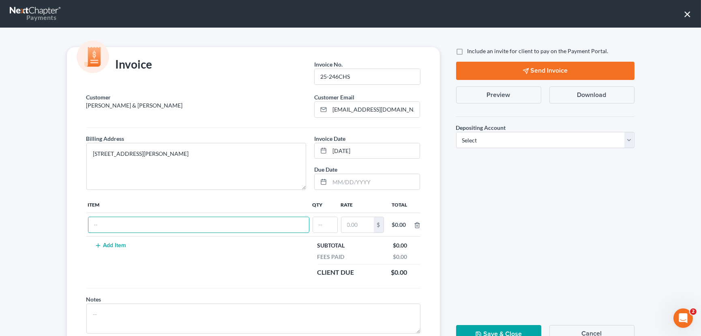
click at [112, 222] on input "text" at bounding box center [198, 224] width 221 height 15
click at [96, 226] on input "cHAPTER 7 FEES" at bounding box center [198, 224] width 221 height 15
type input "S"
type input "c"
type input "Chapter 7 fees"
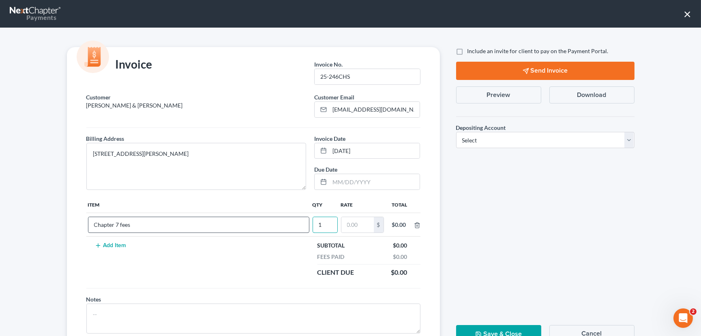
type input "1"
type input "3,200.00"
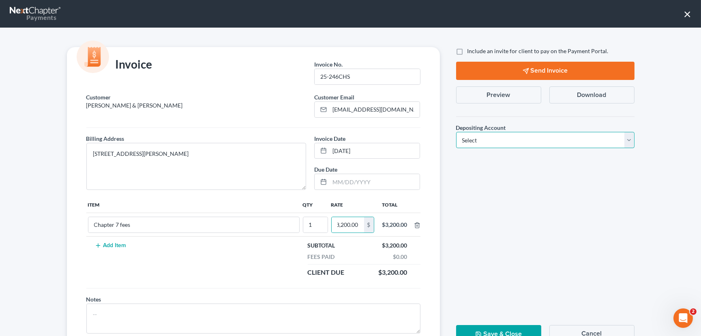
scroll to position [0, 0]
click at [627, 142] on select "Select Operation Trust" at bounding box center [545, 140] width 178 height 16
select select "1"
click at [456, 132] on select "Select Operation Trust" at bounding box center [545, 140] width 178 height 16
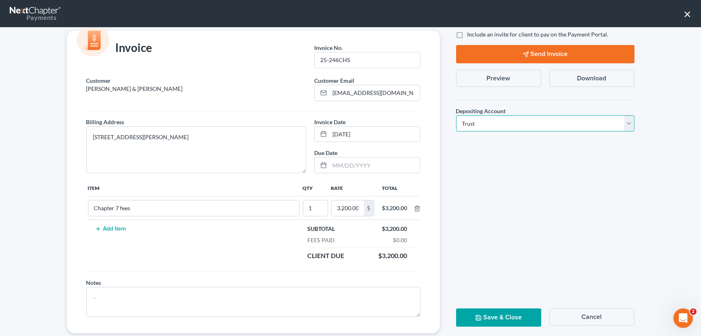
scroll to position [32, 0]
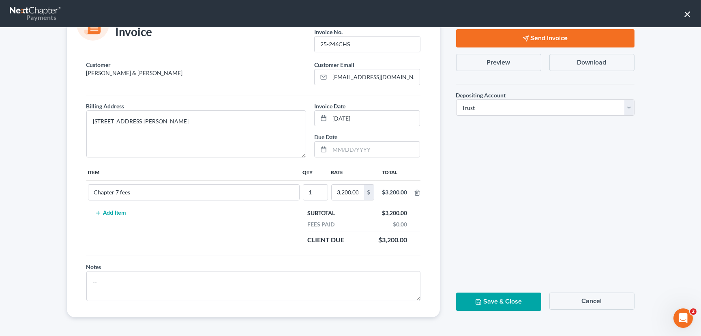
click at [488, 297] on button "Save & Close" at bounding box center [498, 301] width 85 height 18
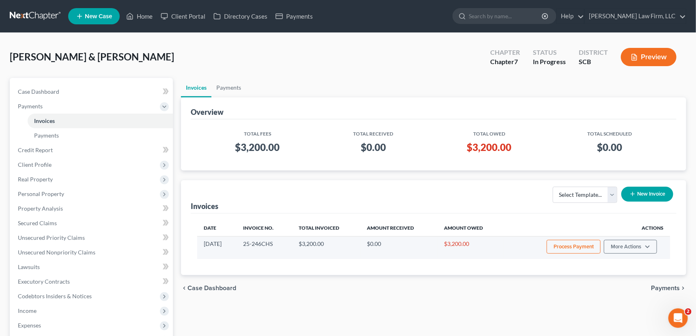
click at [564, 244] on button "Process Payment" at bounding box center [573, 247] width 54 height 14
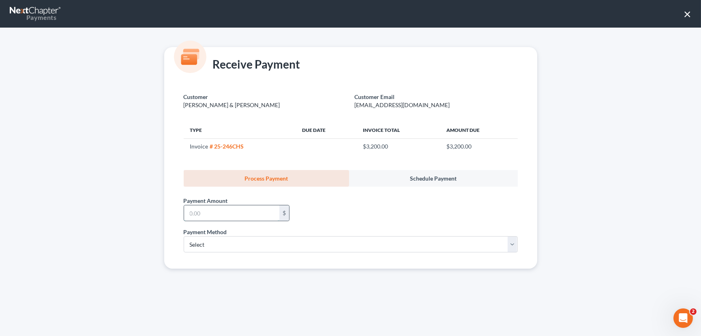
click at [189, 215] on input "text" at bounding box center [231, 212] width 95 height 15
type input "500.00"
click at [199, 243] on select "Select ACH Credit Card" at bounding box center [351, 244] width 334 height 16
select select "1"
click at [184, 236] on select "Select ACH Credit Card" at bounding box center [351, 244] width 334 height 16
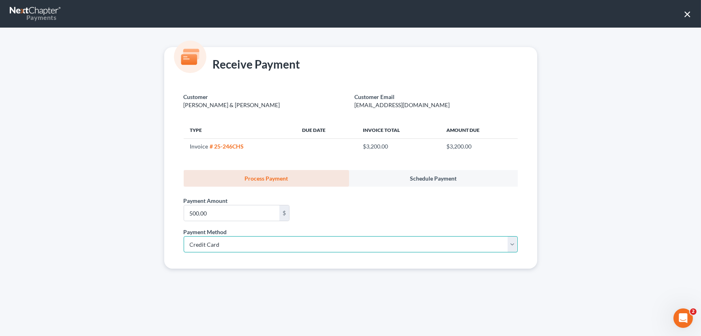
select select "42"
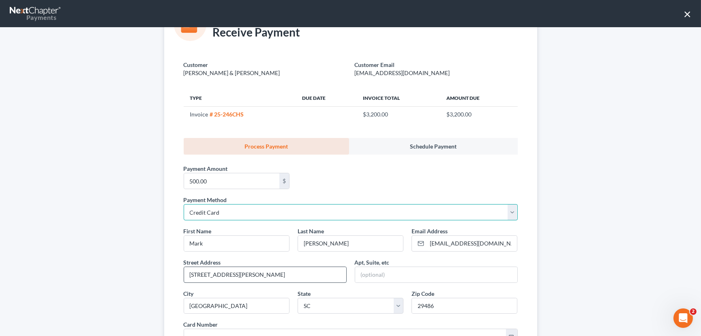
scroll to position [73, 0]
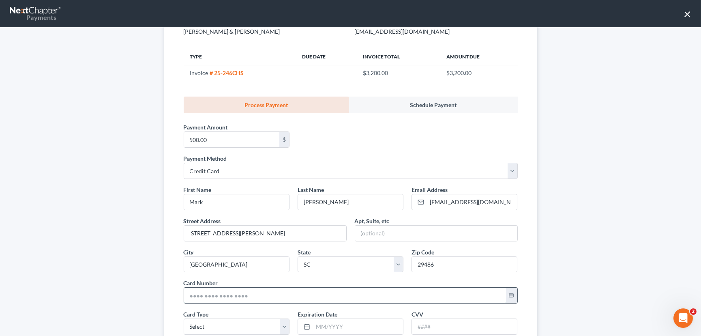
click at [186, 293] on input "text" at bounding box center [345, 295] width 322 height 15
type input "4000 2230 0417 1625"
click at [198, 327] on select "Select Visa MasterCard Discover American Express" at bounding box center [237, 326] width 106 height 16
select select "0"
click at [184, 318] on select "Select Visa MasterCard Discover American Express" at bounding box center [237, 326] width 106 height 16
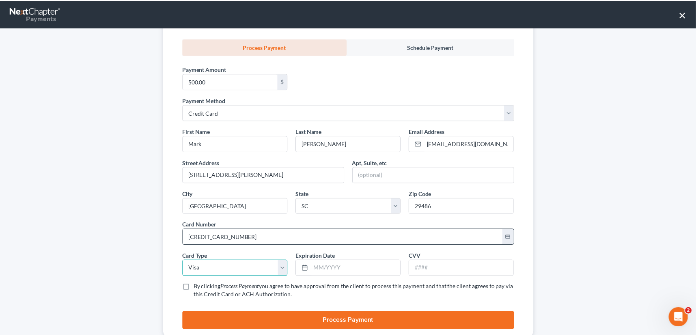
scroll to position [154, 0]
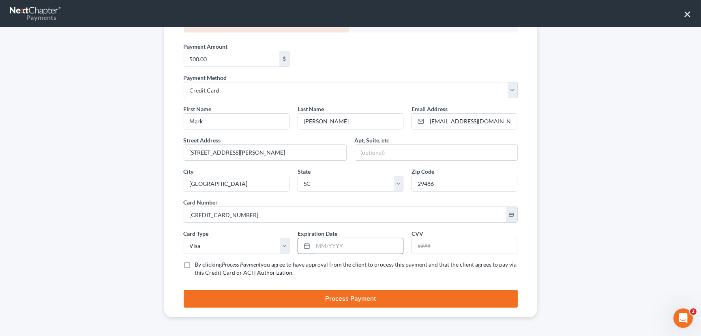
click at [314, 242] on input "text" at bounding box center [358, 245] width 90 height 15
type input "01/2028"
click at [427, 246] on input "text" at bounding box center [464, 245] width 105 height 15
type input "447"
click at [195, 264] on label "By clicking Process Payment you agree to have approval from the client to proce…" at bounding box center [356, 268] width 323 height 16
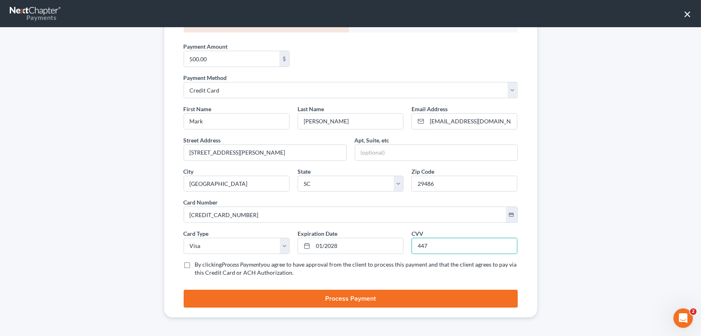
click at [198, 264] on input "By clicking Process Payment you agree to have approval from the client to proce…" at bounding box center [200, 262] width 5 height 5
checkbox input "true"
click at [364, 298] on button "Process Payment" at bounding box center [351, 299] width 334 height 18
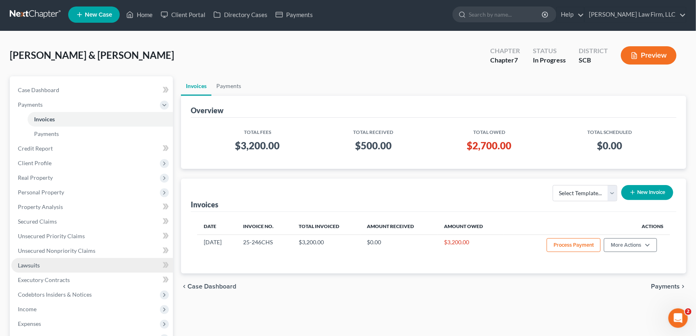
scroll to position [0, 0]
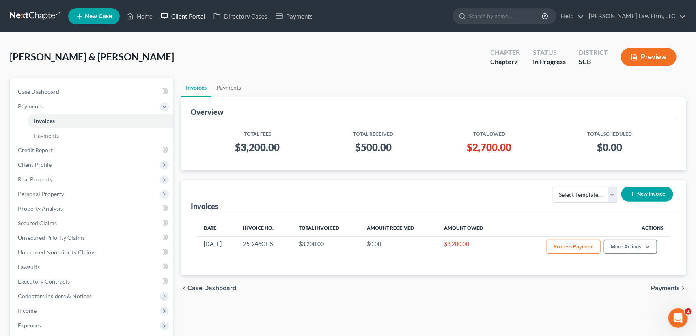
click at [189, 12] on link "Client Portal" at bounding box center [183, 16] width 53 height 15
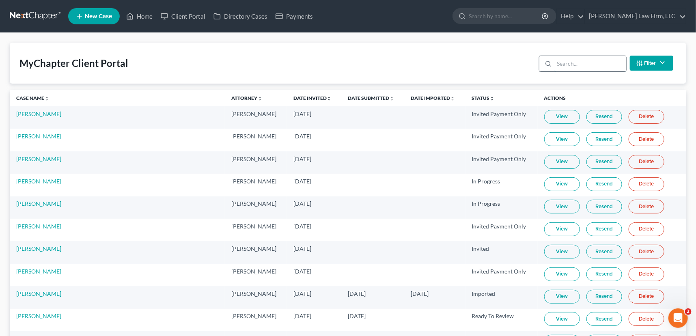
click at [557, 60] on input "search" at bounding box center [590, 63] width 72 height 15
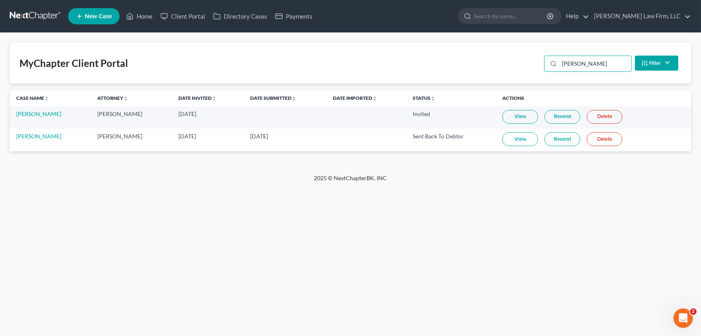
type input "crawford"
click at [564, 113] on link "Resend" at bounding box center [563, 117] width 36 height 14
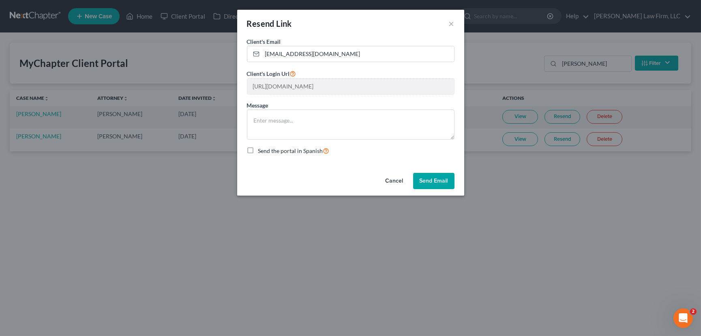
click at [389, 178] on button "Cancel" at bounding box center [394, 181] width 31 height 16
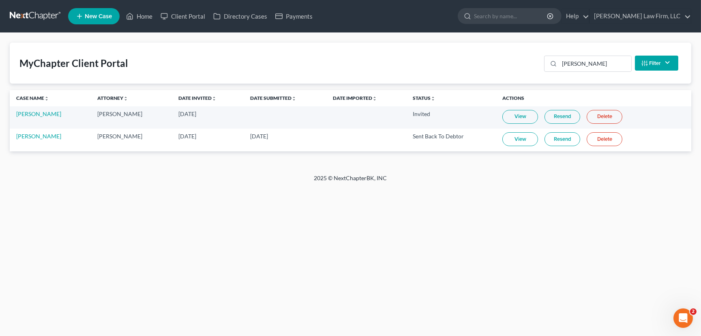
drag, startPoint x: 120, startPoint y: 136, endPoint x: 315, endPoint y: 127, distance: 195.8
click at [123, 138] on td "[PERSON_NAME]" at bounding box center [131, 140] width 81 height 22
click at [563, 137] on link "Resend" at bounding box center [563, 139] width 36 height 14
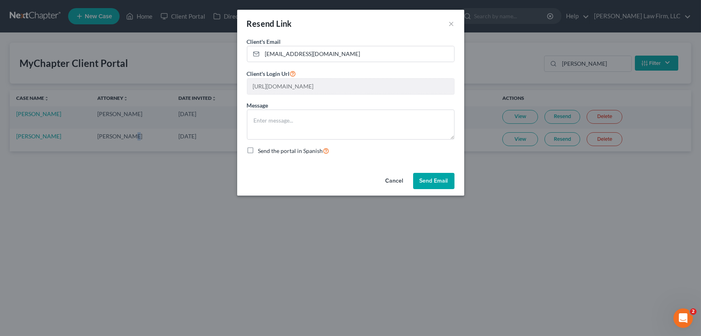
click at [393, 174] on button "Cancel" at bounding box center [394, 181] width 31 height 16
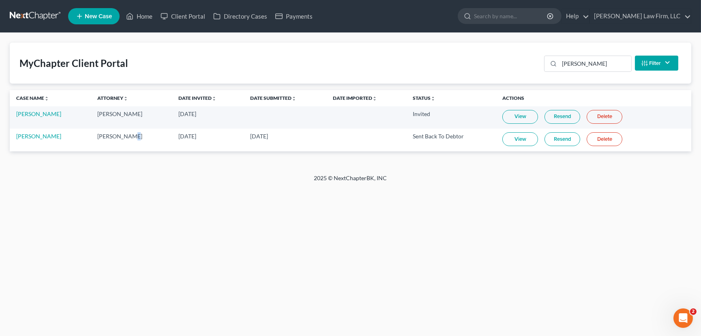
click at [85, 15] on span "New Case" at bounding box center [98, 16] width 27 height 6
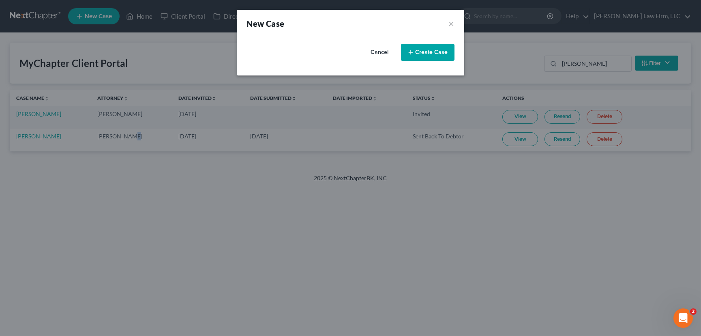
select select "72"
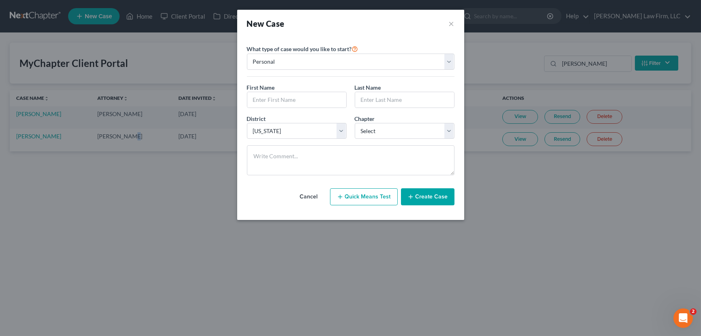
click at [311, 196] on button "Cancel" at bounding box center [309, 197] width 36 height 16
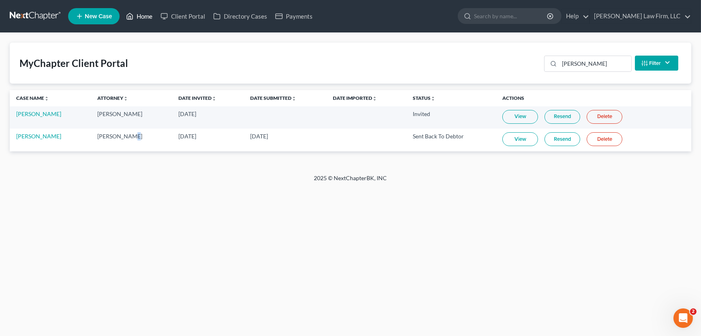
click at [143, 14] on link "Home" at bounding box center [139, 16] width 34 height 15
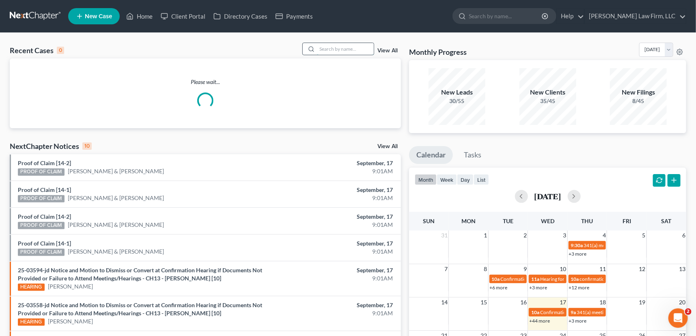
click at [323, 49] on input "search" at bounding box center [345, 49] width 57 height 12
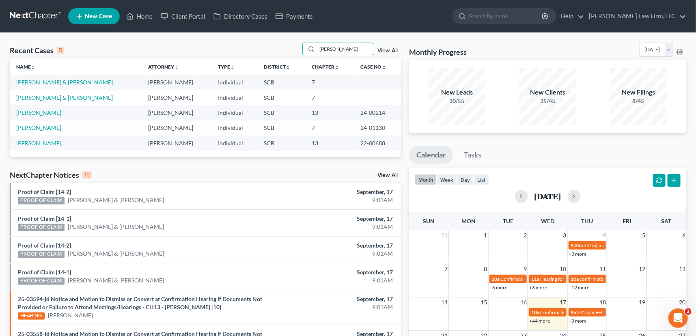
type input "crawford"
click at [48, 80] on link "[PERSON_NAME] & [PERSON_NAME]" at bounding box center [64, 82] width 97 height 7
select select "0"
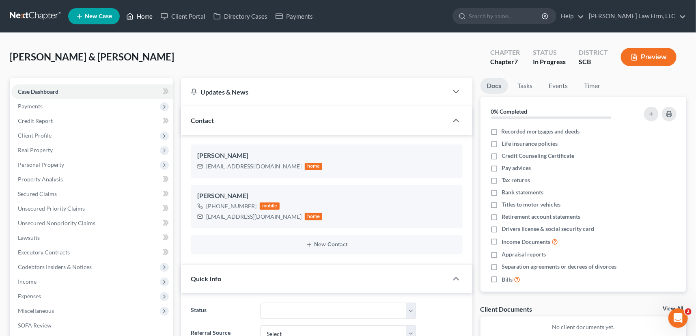
click at [147, 16] on link "Home" at bounding box center [139, 16] width 34 height 15
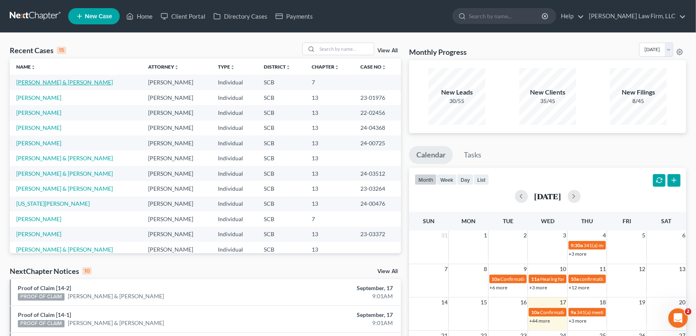
click at [55, 82] on link "[PERSON_NAME] & [PERSON_NAME]" at bounding box center [64, 82] width 97 height 7
select select "3"
select select "0"
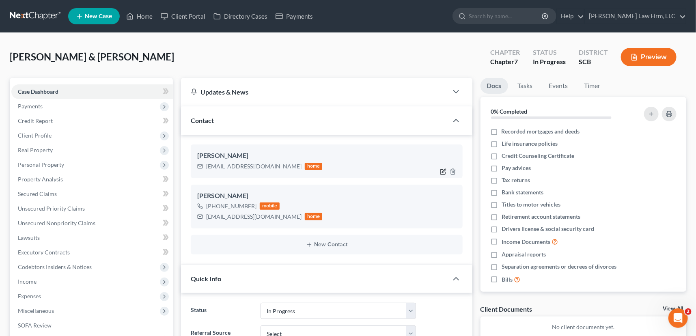
click at [441, 168] on icon "button" at bounding box center [443, 171] width 6 height 6
select select "0"
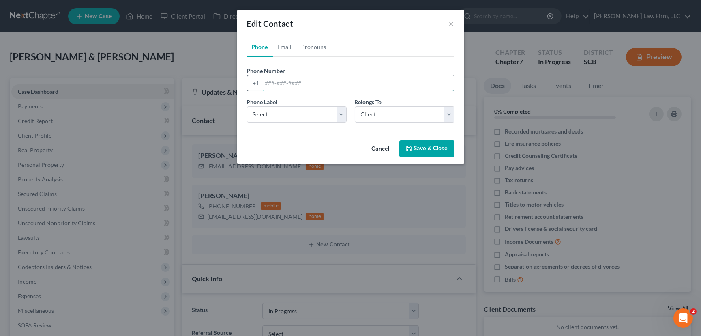
click at [264, 85] on input "tel" at bounding box center [358, 82] width 192 height 15
type input "803-463-0835"
click at [266, 116] on select "Select Mobile Home Work Other" at bounding box center [297, 114] width 100 height 16
select select "0"
click at [247, 106] on select "Select Mobile Home Work Other" at bounding box center [297, 114] width 100 height 16
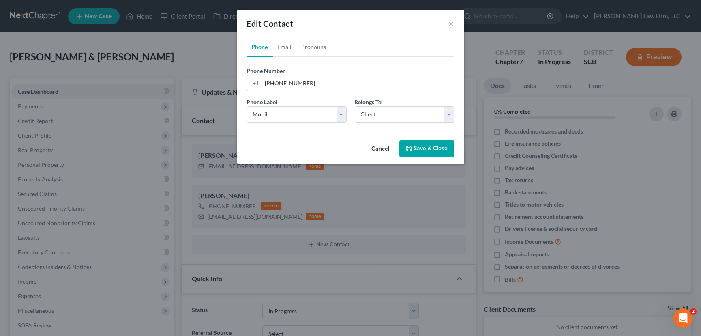
click at [422, 146] on button "Save & Close" at bounding box center [427, 148] width 55 height 17
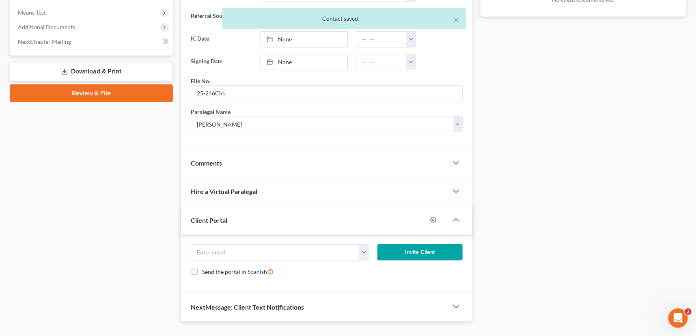
scroll to position [342, 0]
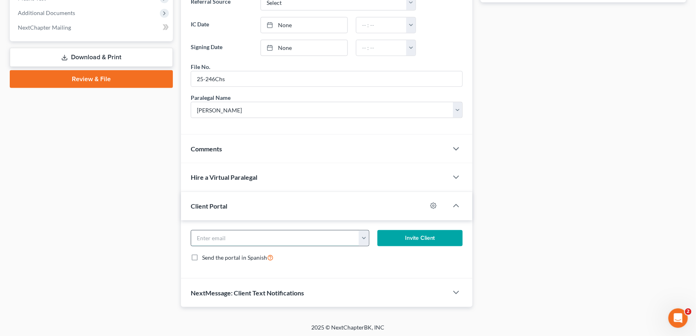
click at [201, 236] on input "email" at bounding box center [275, 237] width 168 height 15
type input "crawfordfamily071@gmail.com"
drag, startPoint x: 408, startPoint y: 234, endPoint x: 412, endPoint y: 232, distance: 4.5
click at [410, 233] on button "Invite Client" at bounding box center [419, 238] width 85 height 16
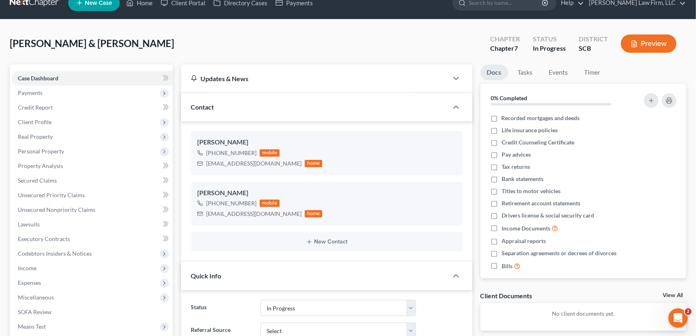
scroll to position [0, 0]
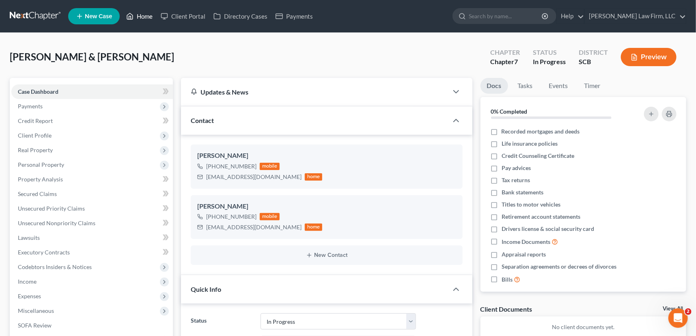
click at [148, 15] on link "Home" at bounding box center [139, 16] width 34 height 15
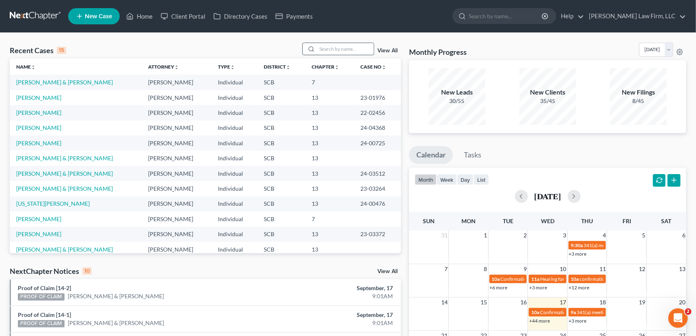
click at [324, 45] on input "search" at bounding box center [345, 49] width 57 height 12
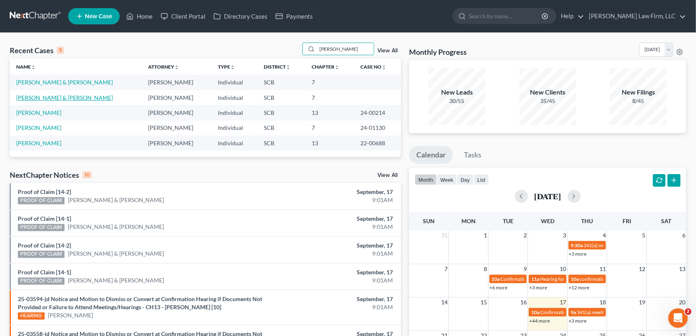
type input "crawford"
drag, startPoint x: 69, startPoint y: 95, endPoint x: 49, endPoint y: 98, distance: 20.0
click at [49, 98] on link "Crawford, Mark & Lane, Jennifer" at bounding box center [64, 97] width 97 height 7
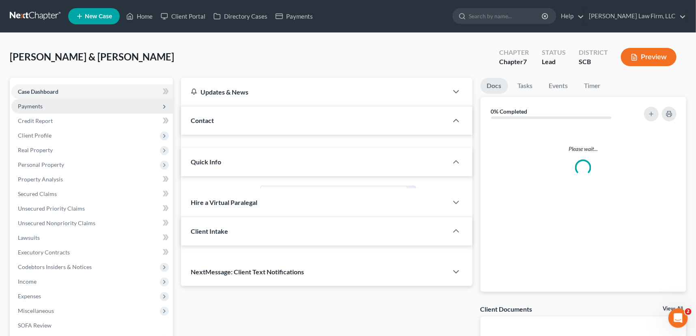
select select "0"
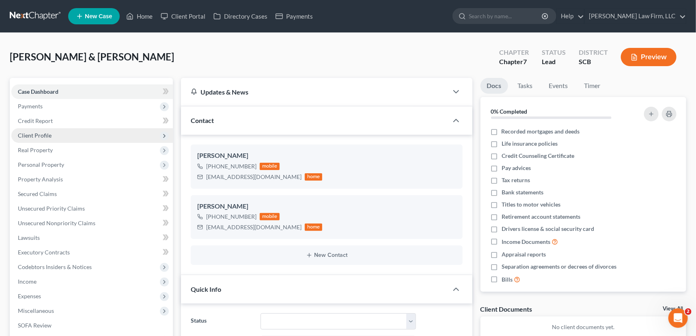
click at [32, 132] on span "Client Profile" at bounding box center [35, 135] width 34 height 7
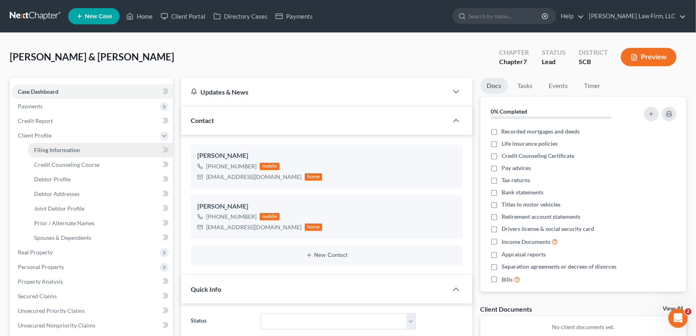
click at [49, 147] on span "Filing Information" at bounding box center [57, 149] width 46 height 7
select select "1"
select select "0"
select select "72"
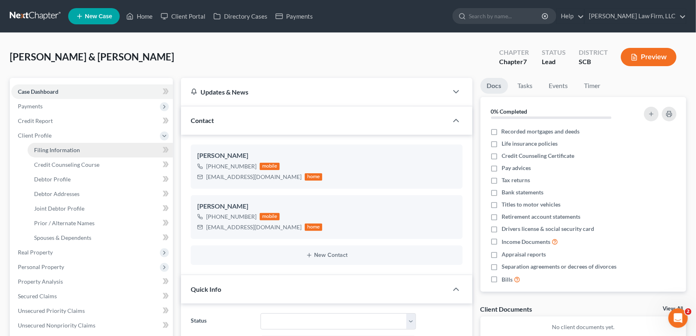
select select "0"
select select "42"
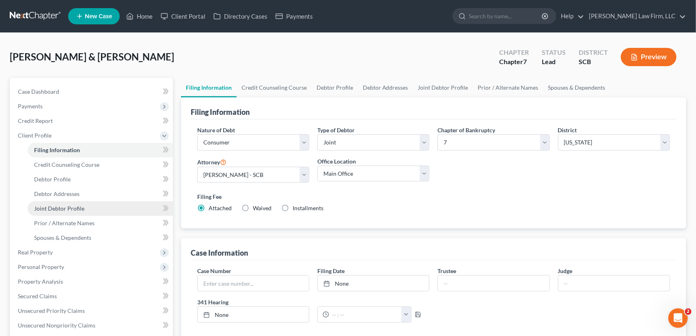
click at [58, 205] on span "Joint Debtor Profile" at bounding box center [59, 208] width 50 height 7
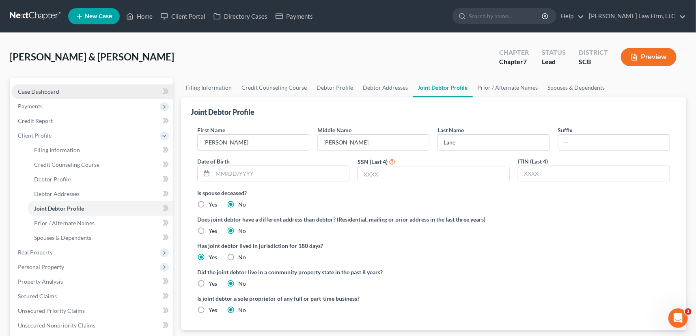
click at [32, 89] on span "Case Dashboard" at bounding box center [38, 91] width 41 height 7
select select "0"
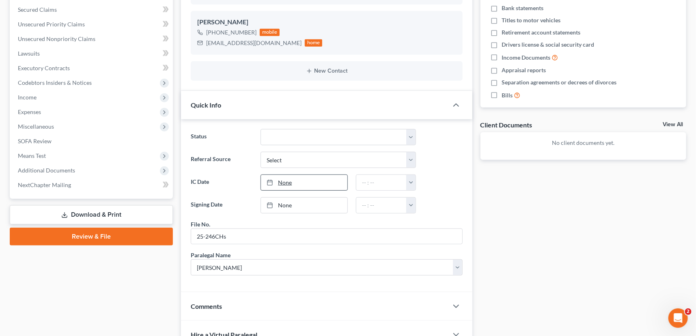
scroll to position [37, 0]
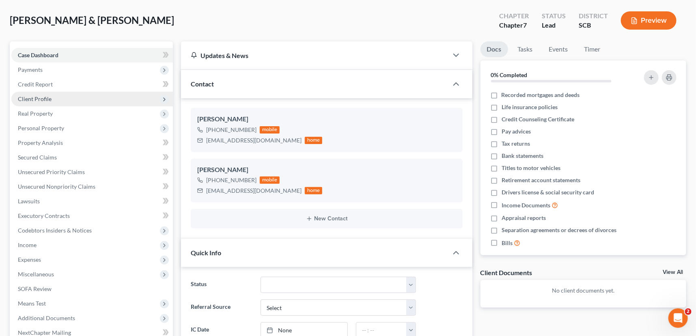
click at [37, 98] on span "Client Profile" at bounding box center [35, 98] width 34 height 7
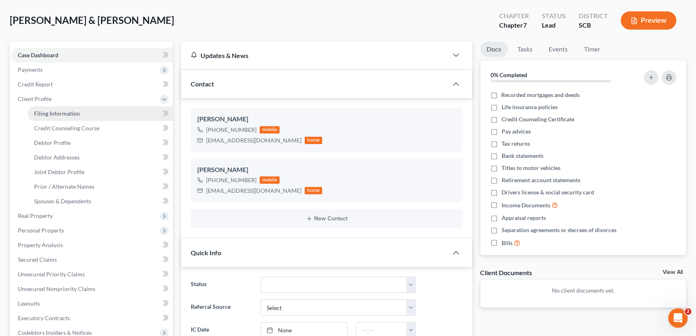
click at [53, 112] on span "Filing Information" at bounding box center [57, 113] width 46 height 7
select select "1"
select select "0"
select select "72"
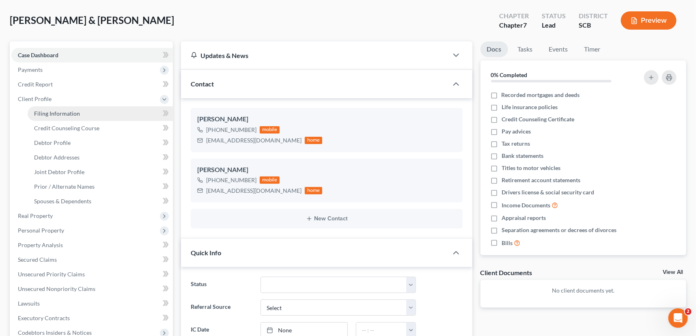
select select "0"
select select "42"
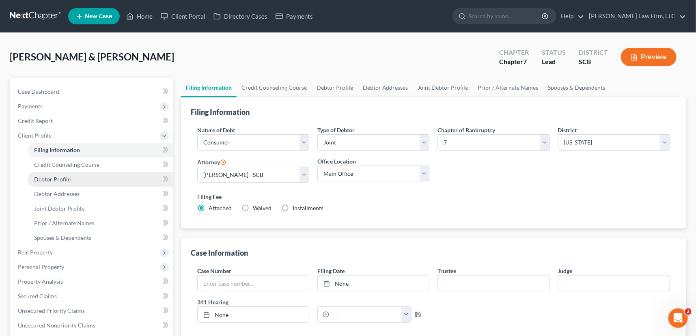
click at [53, 174] on link "Debtor Profile" at bounding box center [100, 179] width 145 height 15
select select "1"
select select "0"
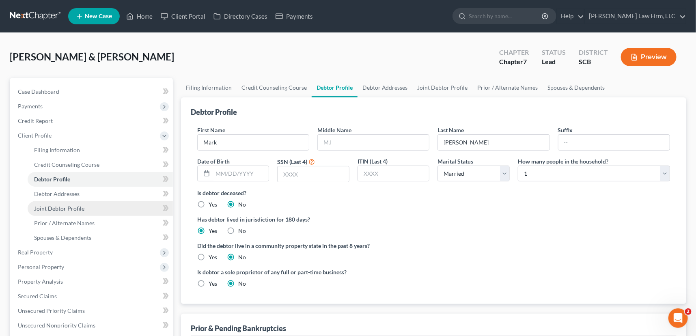
click at [56, 205] on span "Joint Debtor Profile" at bounding box center [59, 208] width 50 height 7
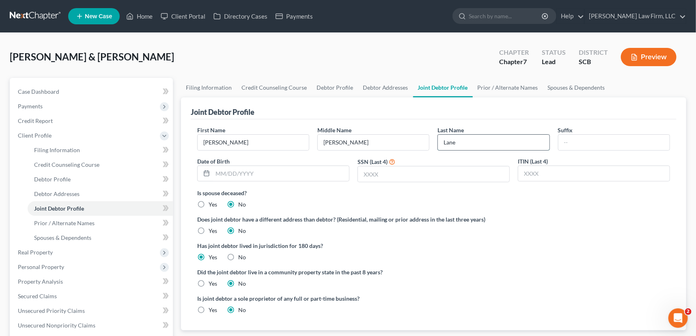
click at [458, 140] on input "Lane" at bounding box center [493, 142] width 111 height 15
type input "Crawford"
click at [34, 104] on span "Payments" at bounding box center [30, 106] width 25 height 7
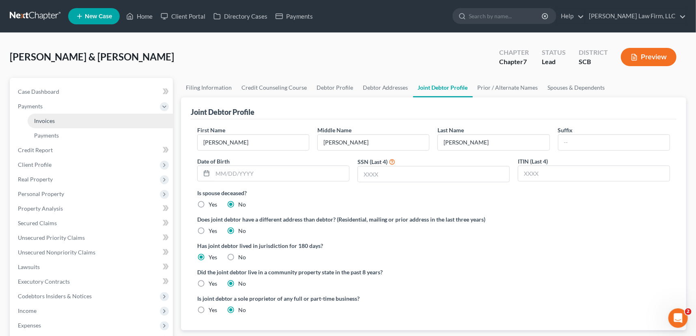
click at [47, 118] on span "Invoices" at bounding box center [44, 120] width 21 height 7
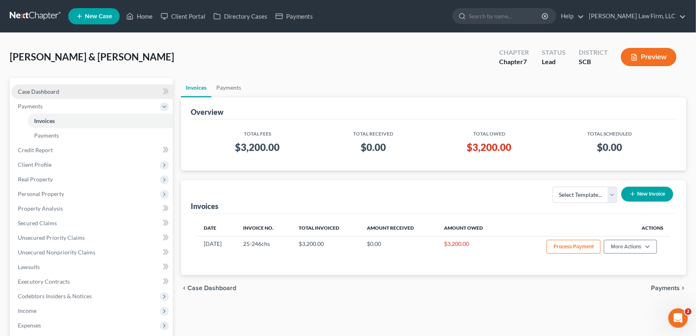
click at [48, 87] on link "Case Dashboard" at bounding box center [91, 91] width 161 height 15
select select "0"
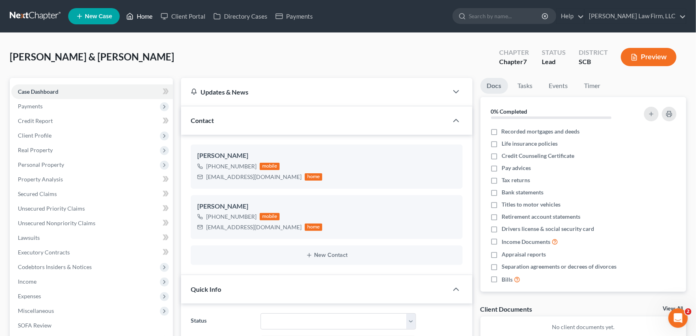
click at [146, 13] on link "Home" at bounding box center [139, 16] width 34 height 15
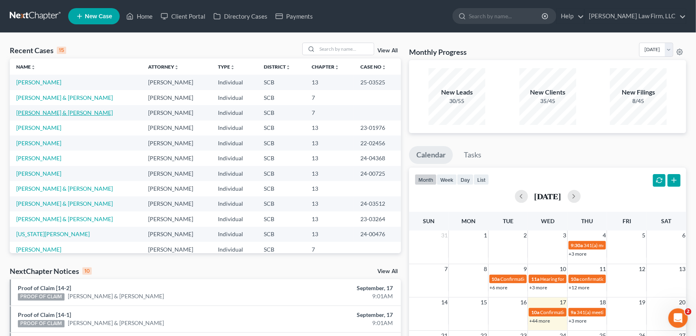
drag, startPoint x: 66, startPoint y: 112, endPoint x: 48, endPoint y: 109, distance: 18.1
click at [48, 109] on td "[PERSON_NAME] & [PERSON_NAME]" at bounding box center [76, 112] width 132 height 15
click at [50, 112] on link "[PERSON_NAME] & [PERSON_NAME]" at bounding box center [64, 112] width 97 height 7
click at [51, 112] on link "[PERSON_NAME] & [PERSON_NAME]" at bounding box center [64, 112] width 97 height 7
select select "0"
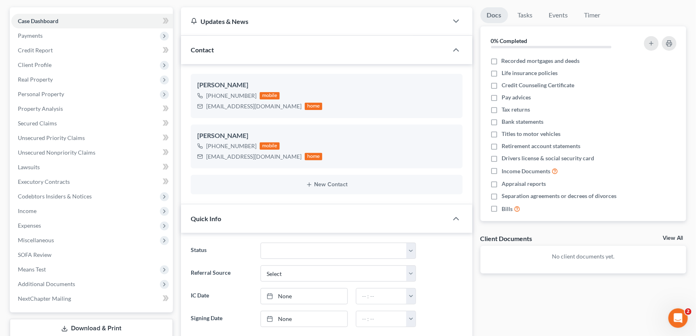
scroll to position [73, 0]
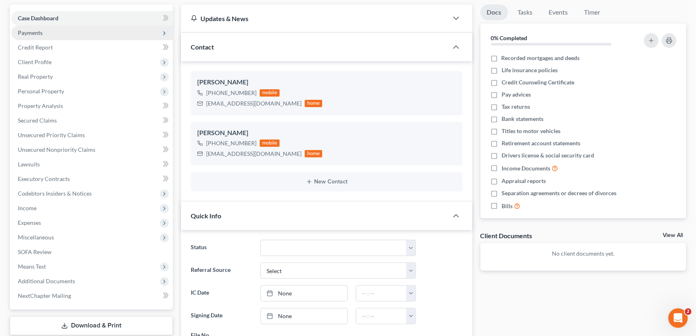
click at [37, 31] on span "Payments" at bounding box center [30, 32] width 25 height 7
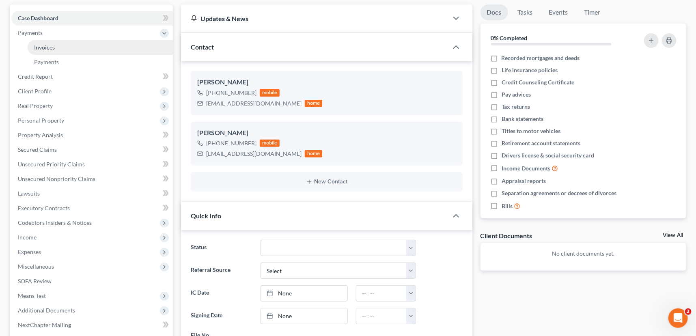
click at [47, 45] on span "Invoices" at bounding box center [44, 47] width 21 height 7
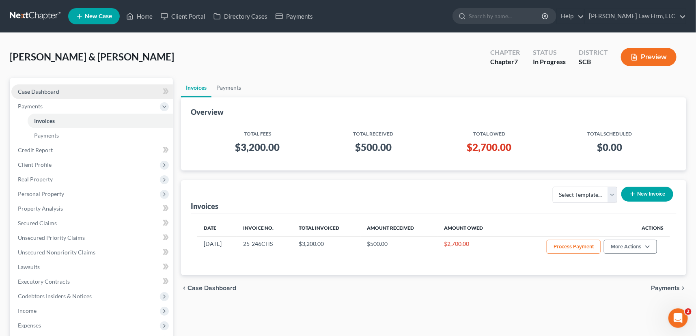
click at [48, 90] on span "Case Dashboard" at bounding box center [38, 91] width 41 height 7
select select "0"
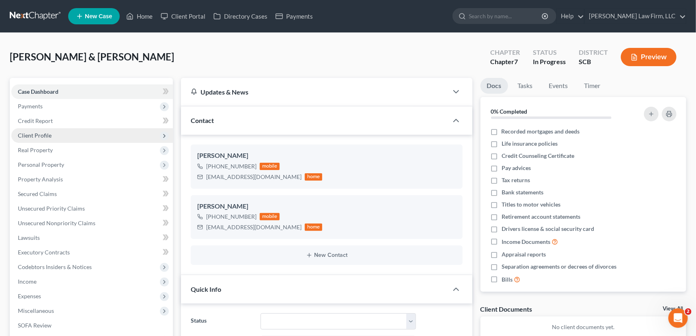
click at [29, 134] on span "Client Profile" at bounding box center [35, 135] width 34 height 7
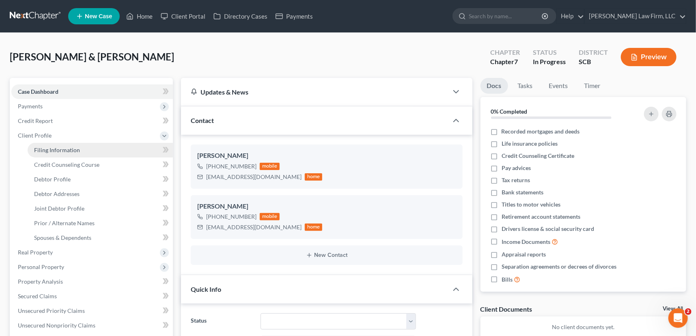
click at [50, 148] on span "Filing Information" at bounding box center [57, 149] width 46 height 7
select select "1"
select select "0"
select select "72"
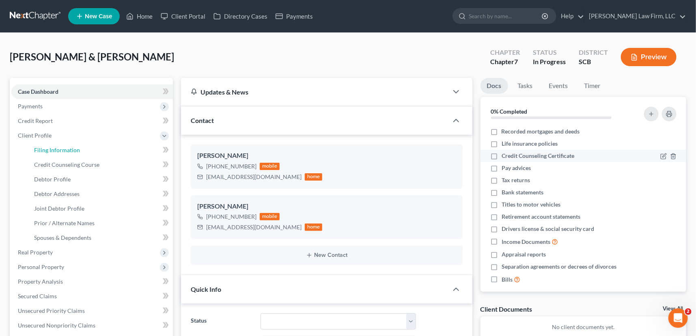
select select "0"
select select "42"
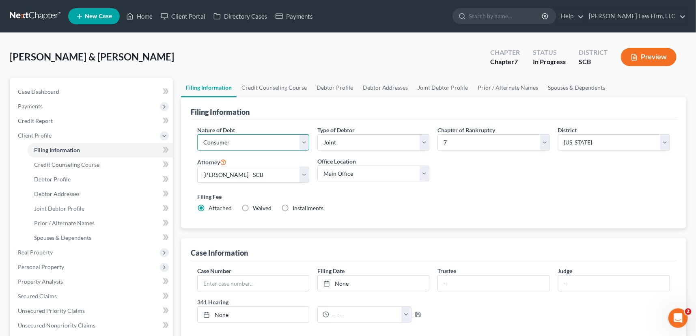
click at [239, 142] on select "Select Business Consumer Other" at bounding box center [253, 142] width 112 height 16
click at [570, 194] on label "Filing Fee" at bounding box center [433, 196] width 473 height 9
click at [180, 44] on div "Crawford, Mark & Jennifer Upgraded Chapter Chapter 7 Status In Progress Distric…" at bounding box center [348, 60] width 676 height 35
click at [150, 15] on link "Home" at bounding box center [139, 16] width 34 height 15
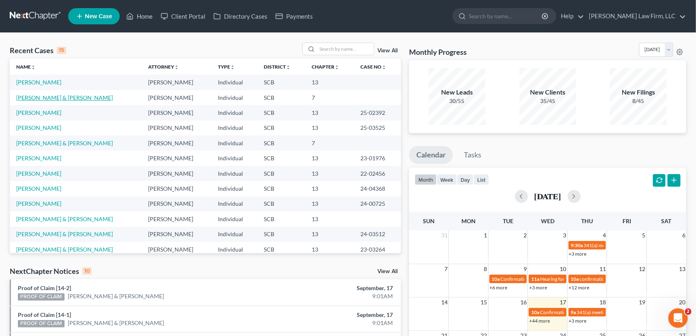
click at [37, 97] on link "[PERSON_NAME] & [PERSON_NAME]" at bounding box center [64, 97] width 97 height 7
select select "3"
select select "0"
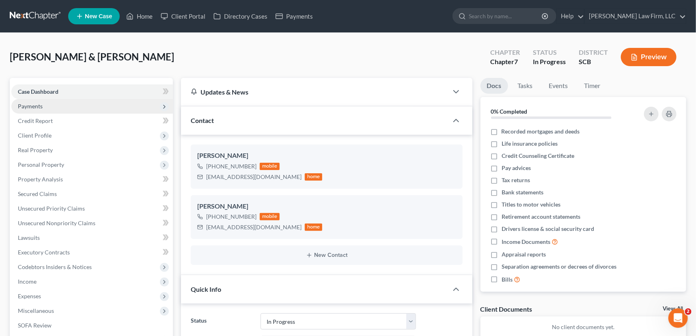
click at [31, 103] on span "Payments" at bounding box center [30, 106] width 25 height 7
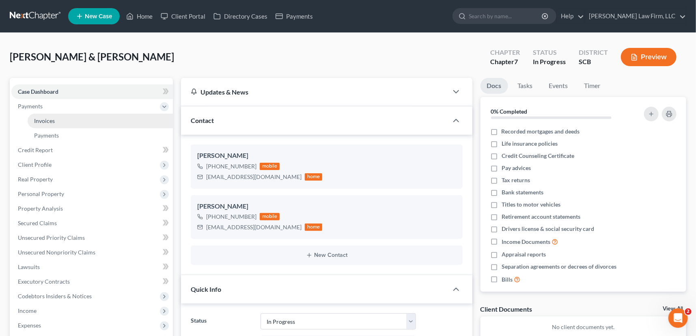
click at [46, 121] on span "Invoices" at bounding box center [44, 120] width 21 height 7
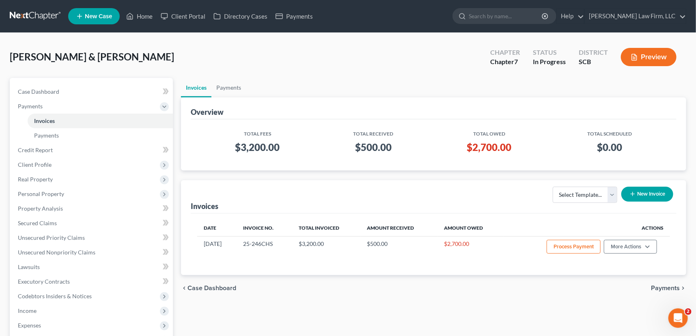
click at [238, 51] on div "Crawford, Mark & Jennifer Upgraded Chapter Chapter 7 Status In Progress Distric…" at bounding box center [348, 60] width 676 height 35
click at [146, 16] on link "Home" at bounding box center [139, 16] width 34 height 15
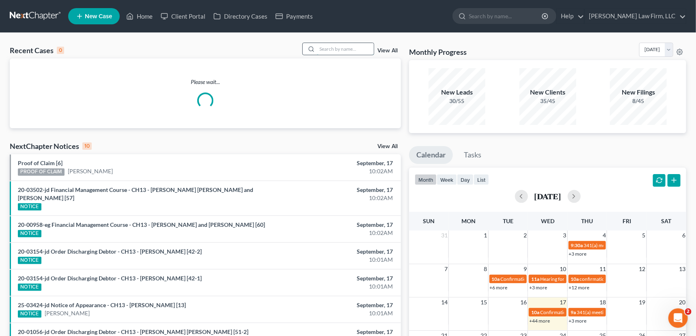
click at [326, 49] on input "search" at bounding box center [345, 49] width 57 height 12
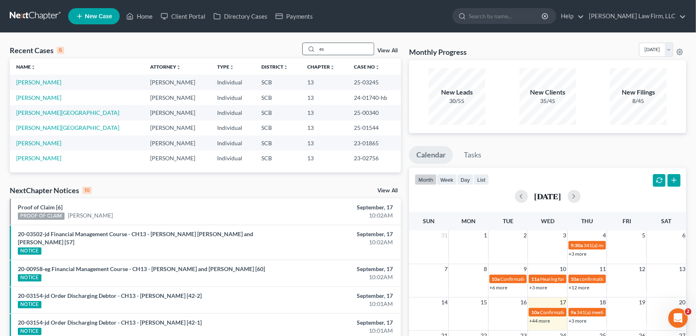
type input "s"
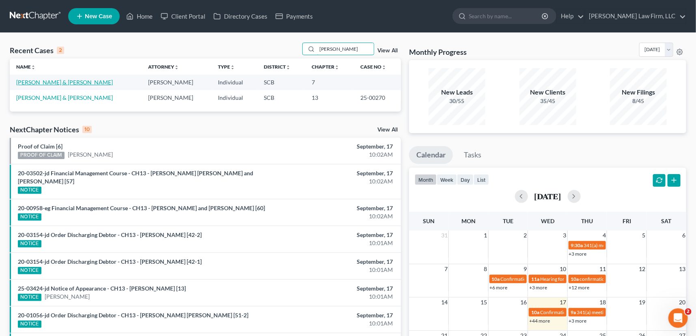
type input "mainer"
click at [71, 80] on link "Blanding-Mainer, Eli & Alicia" at bounding box center [64, 82] width 97 height 7
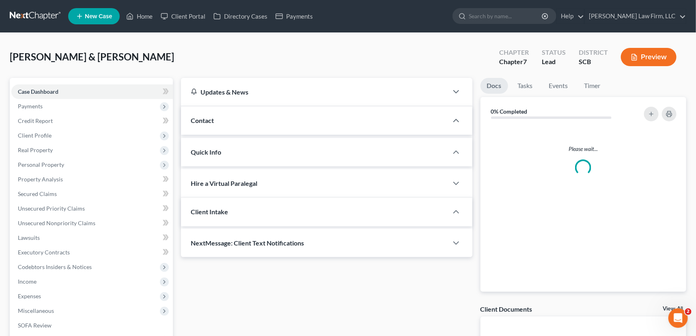
select select "0"
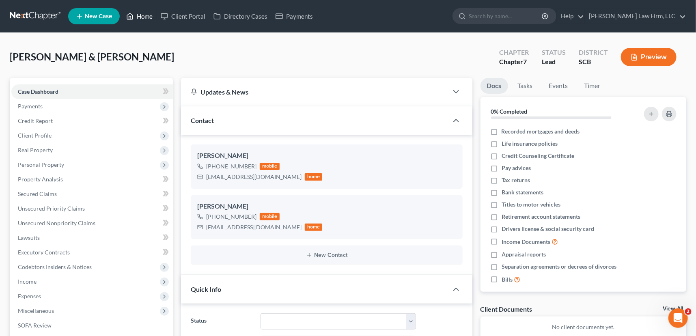
click at [141, 14] on link "Home" at bounding box center [139, 16] width 34 height 15
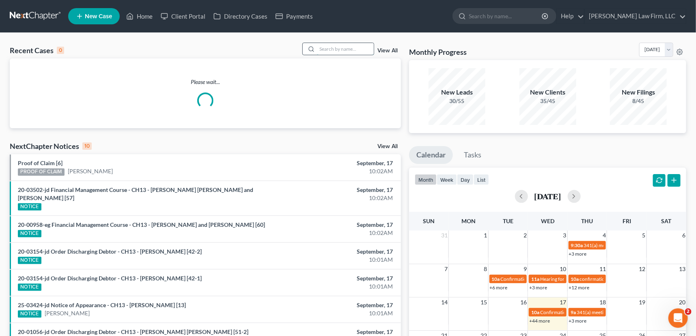
click at [333, 49] on input "search" at bounding box center [345, 49] width 57 height 12
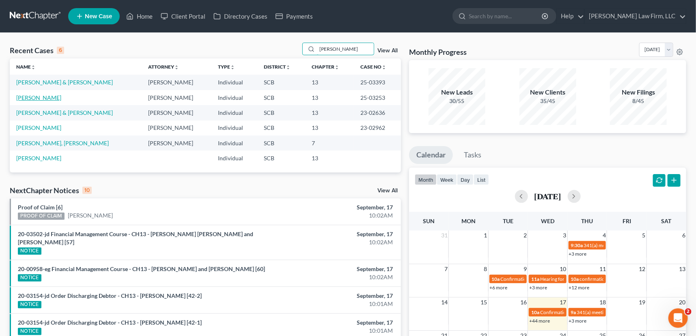
type input "bryant"
click at [41, 95] on link "Bryant, Brandi" at bounding box center [38, 97] width 45 height 7
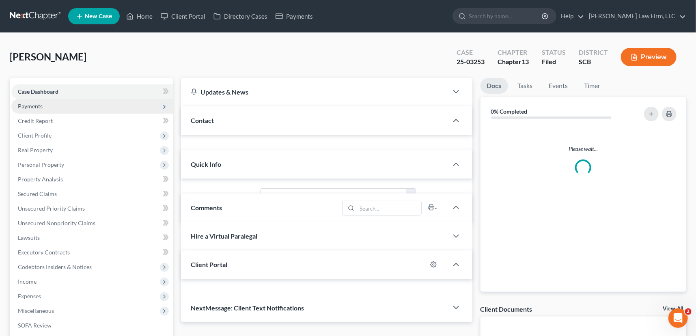
select select "1"
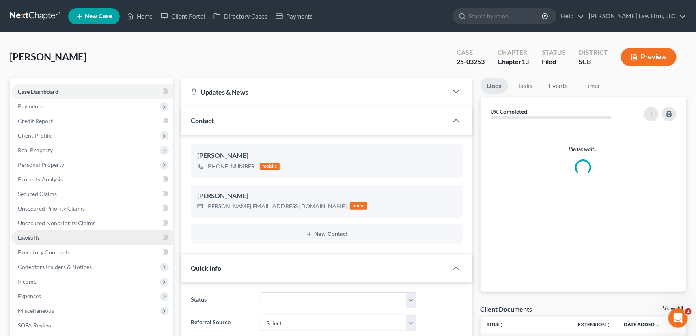
scroll to position [23, 0]
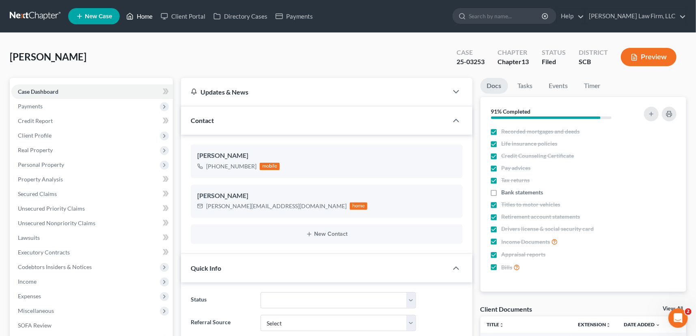
click at [142, 12] on link "Home" at bounding box center [139, 16] width 34 height 15
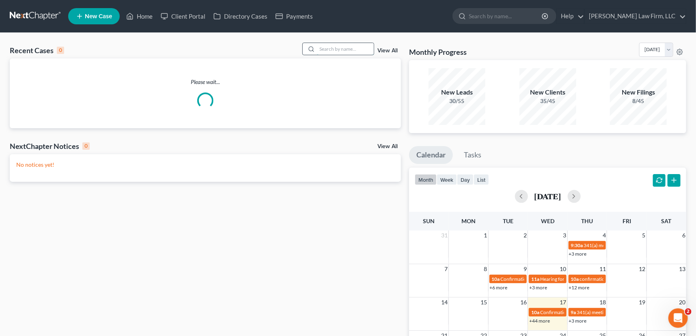
click at [326, 51] on input "search" at bounding box center [345, 49] width 57 height 12
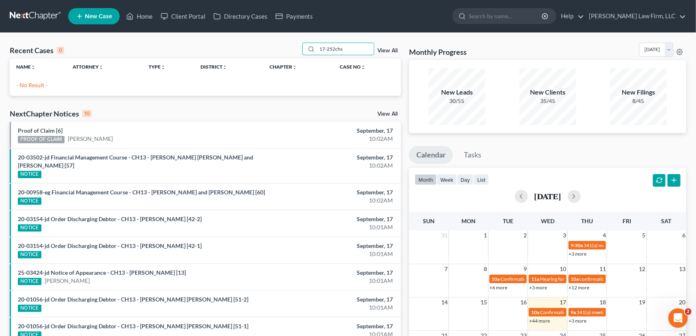
type input "17-252chs"
click at [385, 47] on div "17-252chs View All" at bounding box center [351, 49] width 99 height 13
drag, startPoint x: 342, startPoint y: 47, endPoint x: 269, endPoint y: 43, distance: 73.6
click at [270, 43] on div "Recent Cases 0 17-252chs View All" at bounding box center [205, 51] width 391 height 16
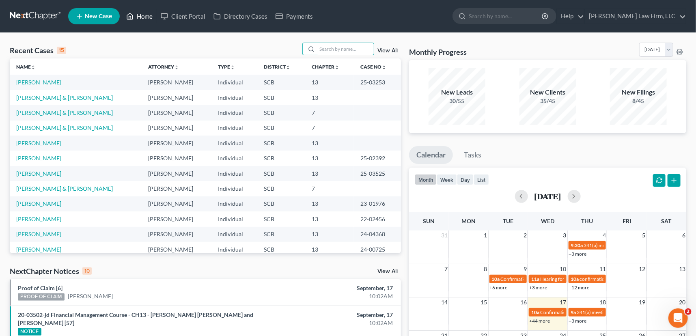
click at [144, 16] on link "Home" at bounding box center [139, 16] width 34 height 15
click at [37, 81] on link "Bryant, Brandi" at bounding box center [38, 82] width 45 height 7
select select "1"
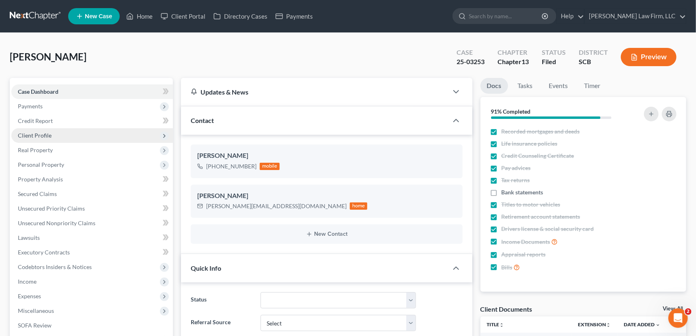
click at [33, 134] on span "Client Profile" at bounding box center [35, 135] width 34 height 7
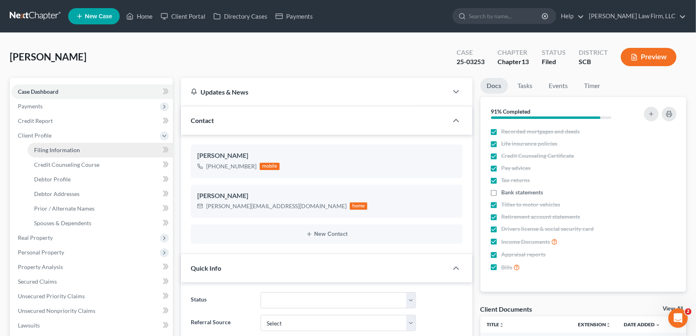
click at [50, 146] on span "Filing Information" at bounding box center [57, 149] width 46 height 7
select select "1"
select select "0"
select select "3"
select select "72"
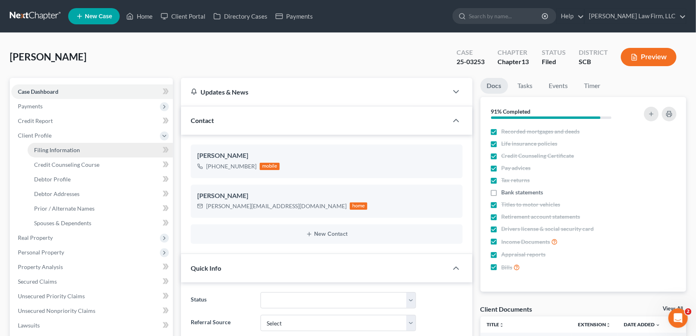
select select "1"
select select "42"
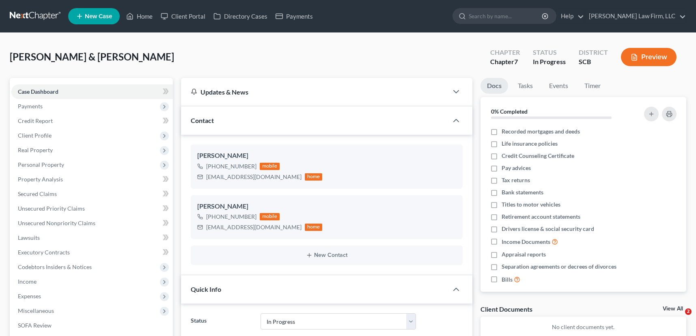
select select "3"
select select "0"
click at [145, 14] on link "Home" at bounding box center [139, 16] width 34 height 15
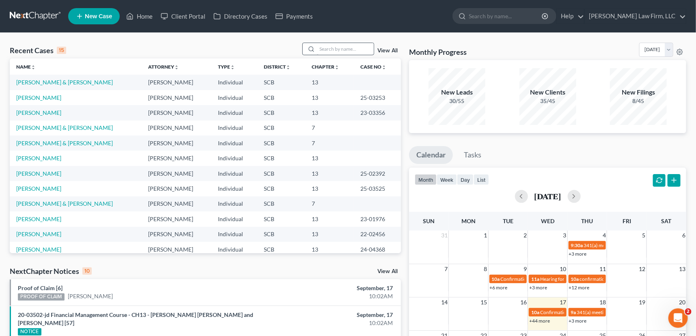
drag, startPoint x: 314, startPoint y: 48, endPoint x: 319, endPoint y: 47, distance: 4.9
click at [317, 47] on div at bounding box center [338, 49] width 72 height 13
click at [323, 51] on input "search" at bounding box center [345, 49] width 57 height 12
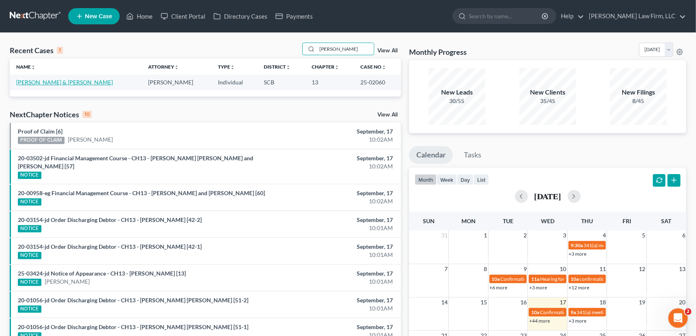
type input "zeigler"
click at [73, 81] on link "Zeigler, Jermaine & Deondra" at bounding box center [64, 82] width 97 height 7
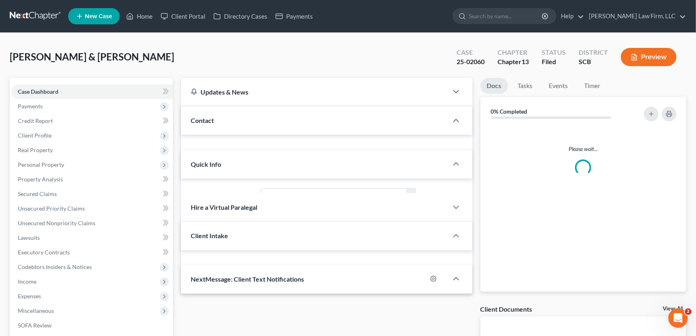
select select "0"
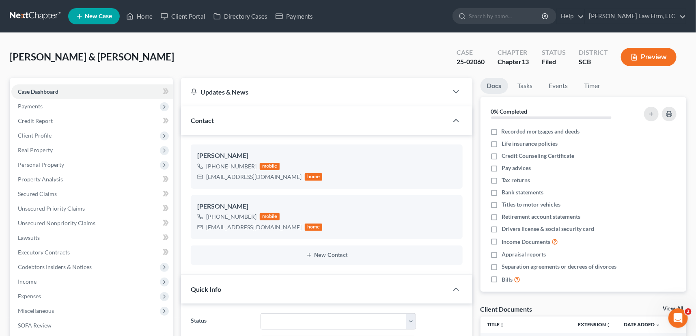
scroll to position [950, 0]
click at [142, 13] on link "Home" at bounding box center [139, 16] width 34 height 15
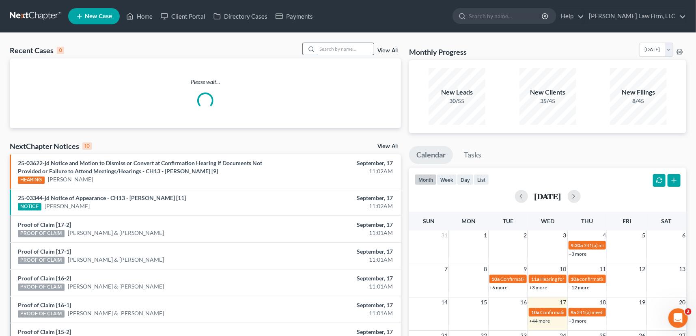
drag, startPoint x: 317, startPoint y: 48, endPoint x: 322, endPoint y: 49, distance: 4.7
click at [320, 49] on input "search" at bounding box center [345, 49] width 57 height 12
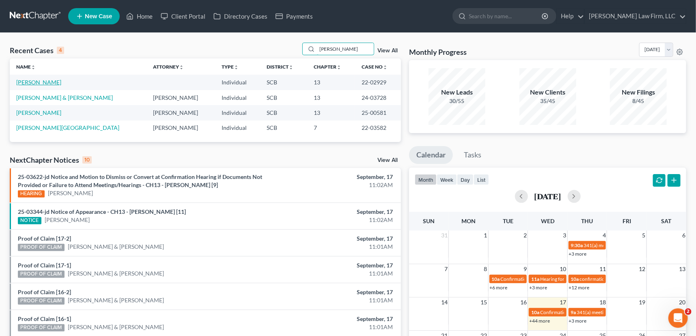
type input "woods"
click at [56, 82] on link "Woods, Andre Vincent" at bounding box center [38, 82] width 45 height 7
